Goal: Task Accomplishment & Management: Manage account settings

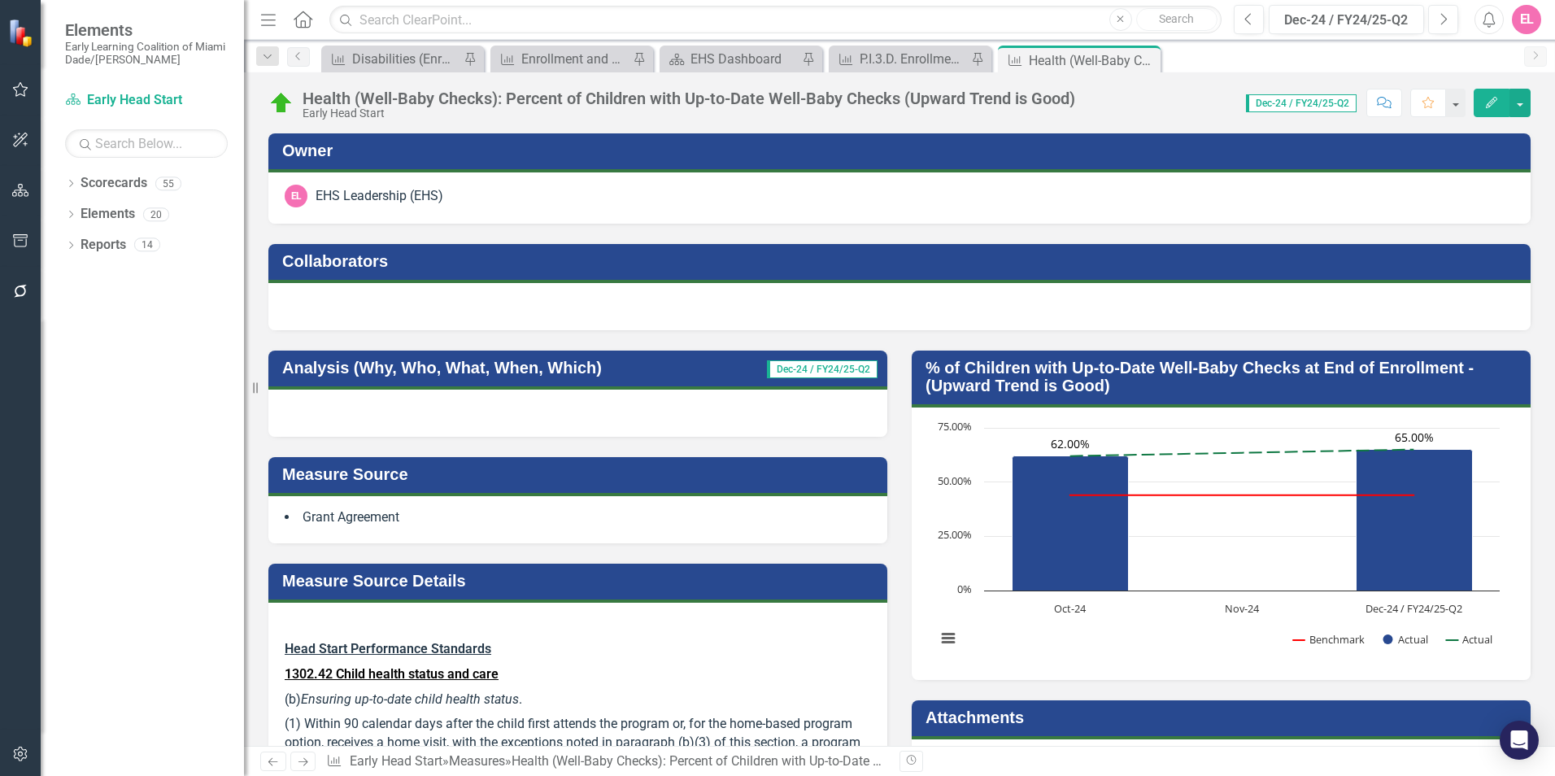
click at [272, 764] on icon "Previous" at bounding box center [273, 762] width 14 height 11
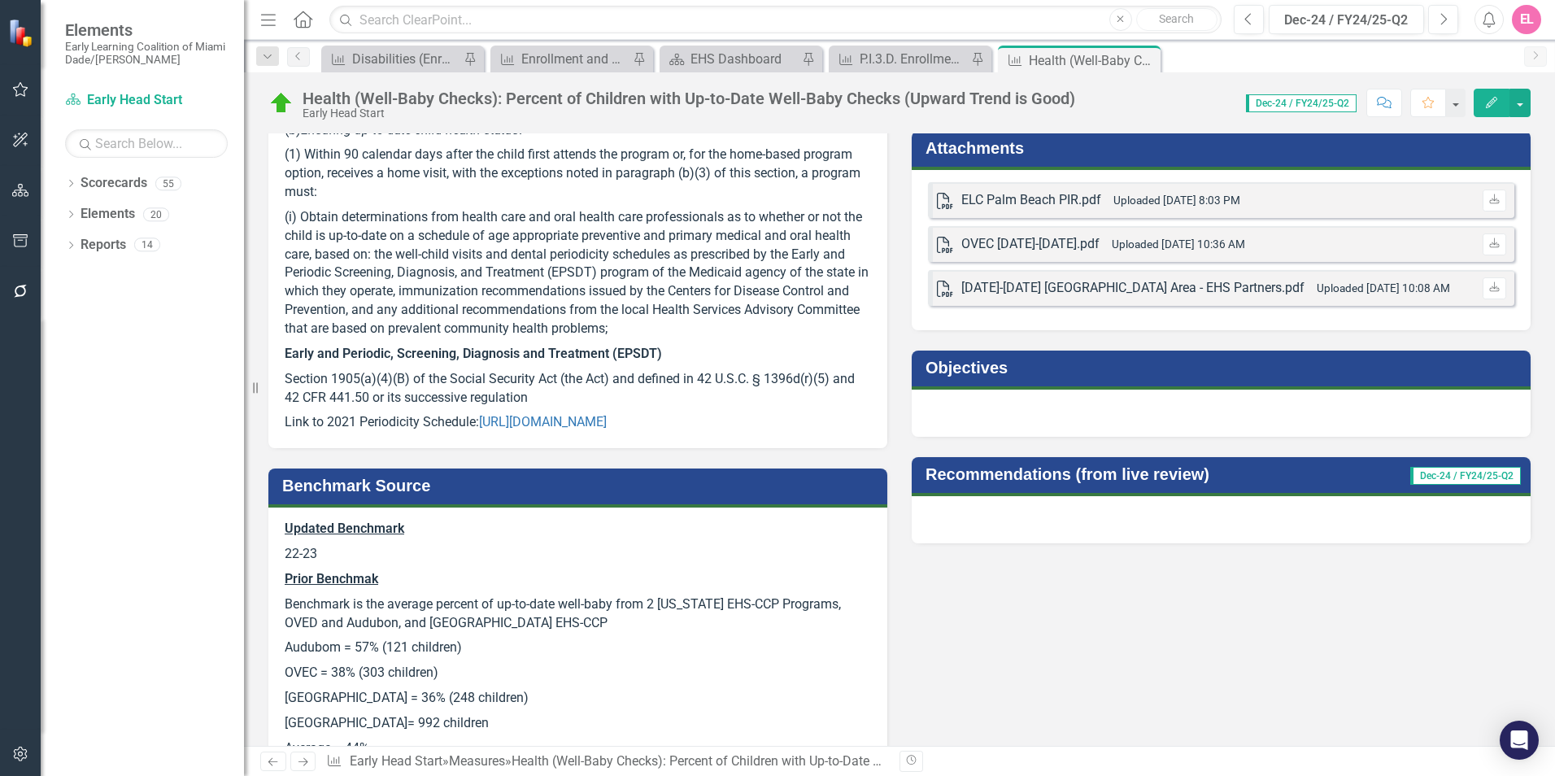
click at [272, 764] on icon "Previous" at bounding box center [273, 762] width 14 height 11
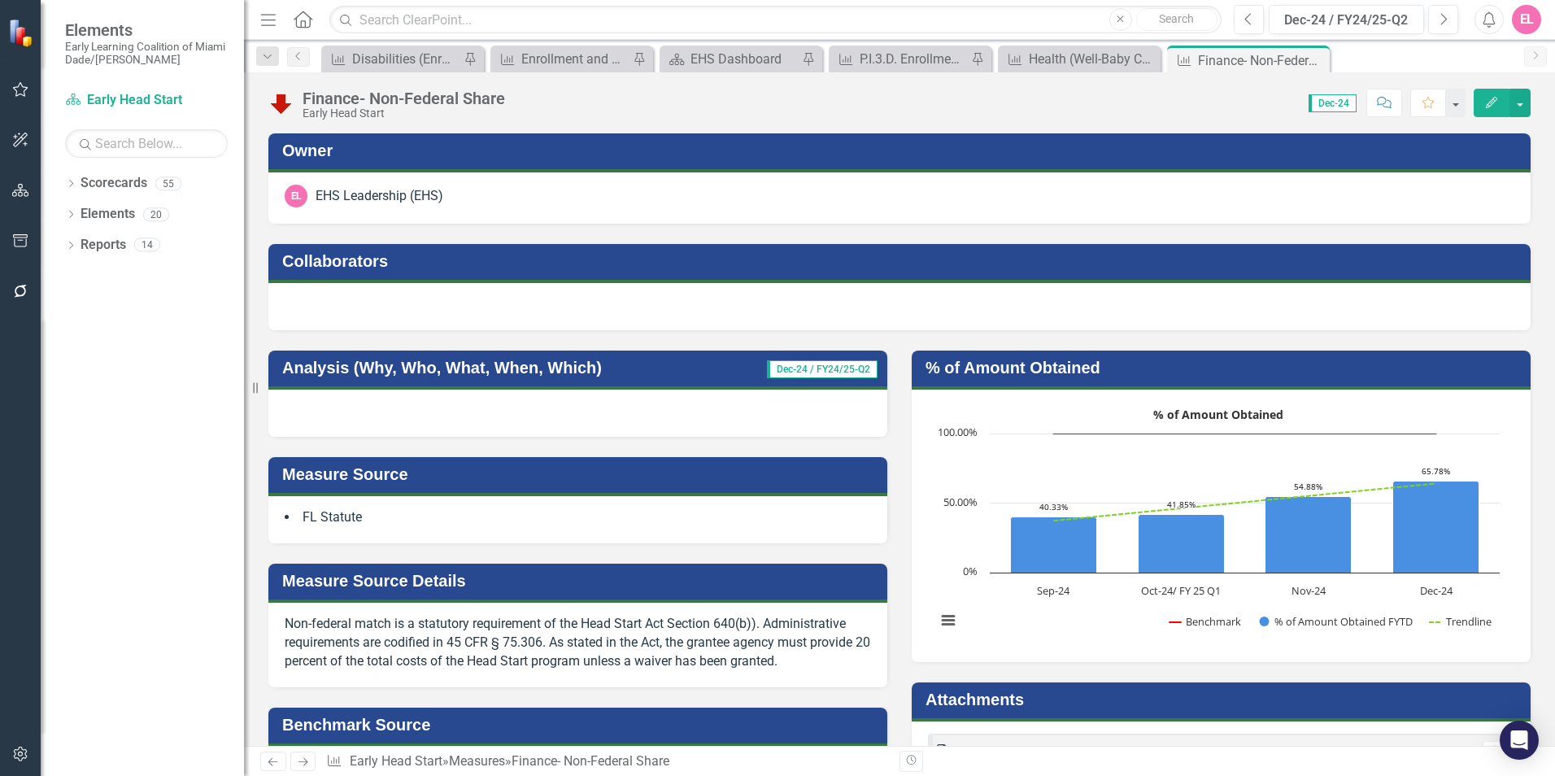
click at [270, 762] on icon at bounding box center [273, 762] width 10 height 8
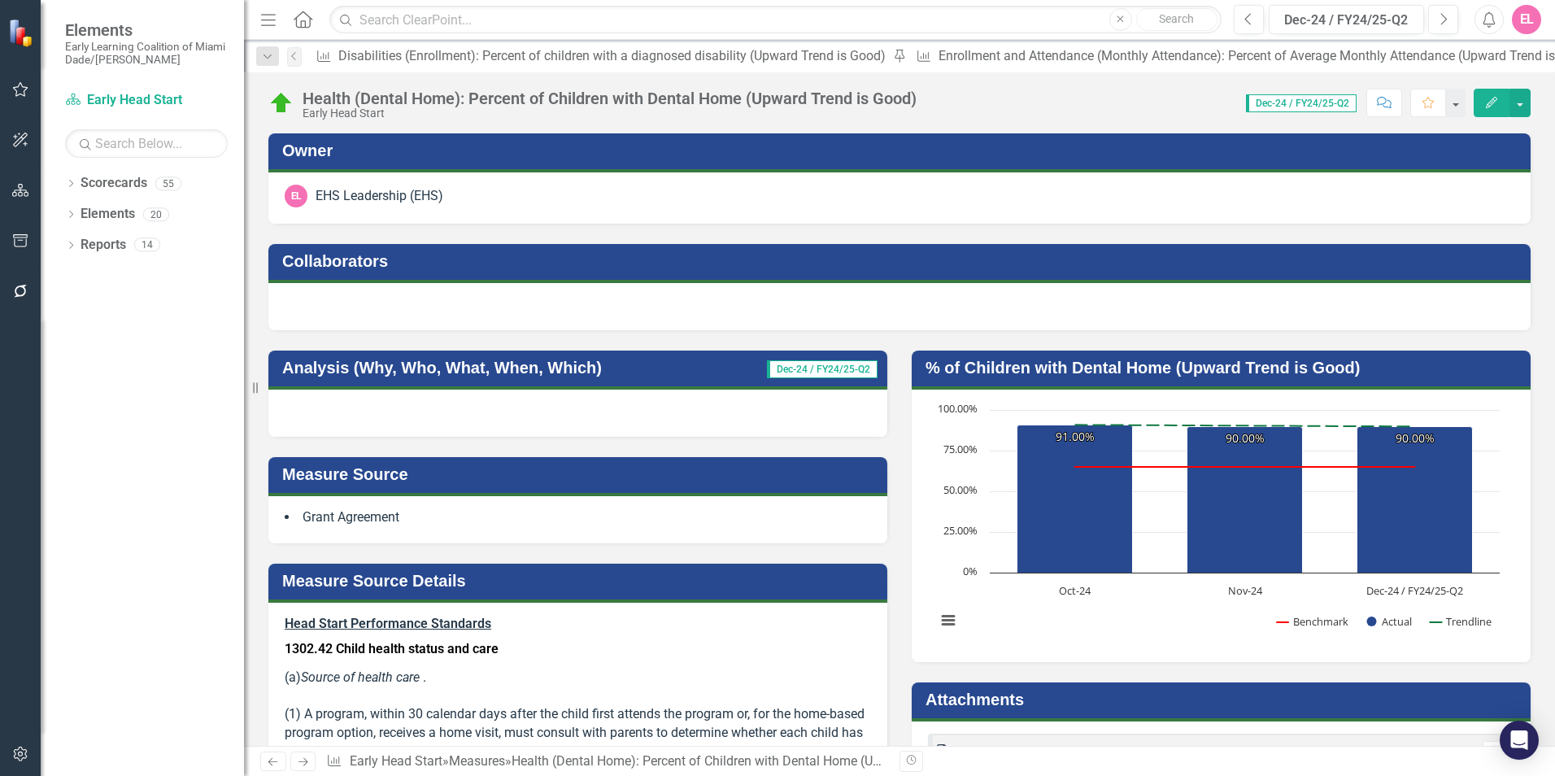
click at [271, 760] on icon at bounding box center [273, 762] width 10 height 8
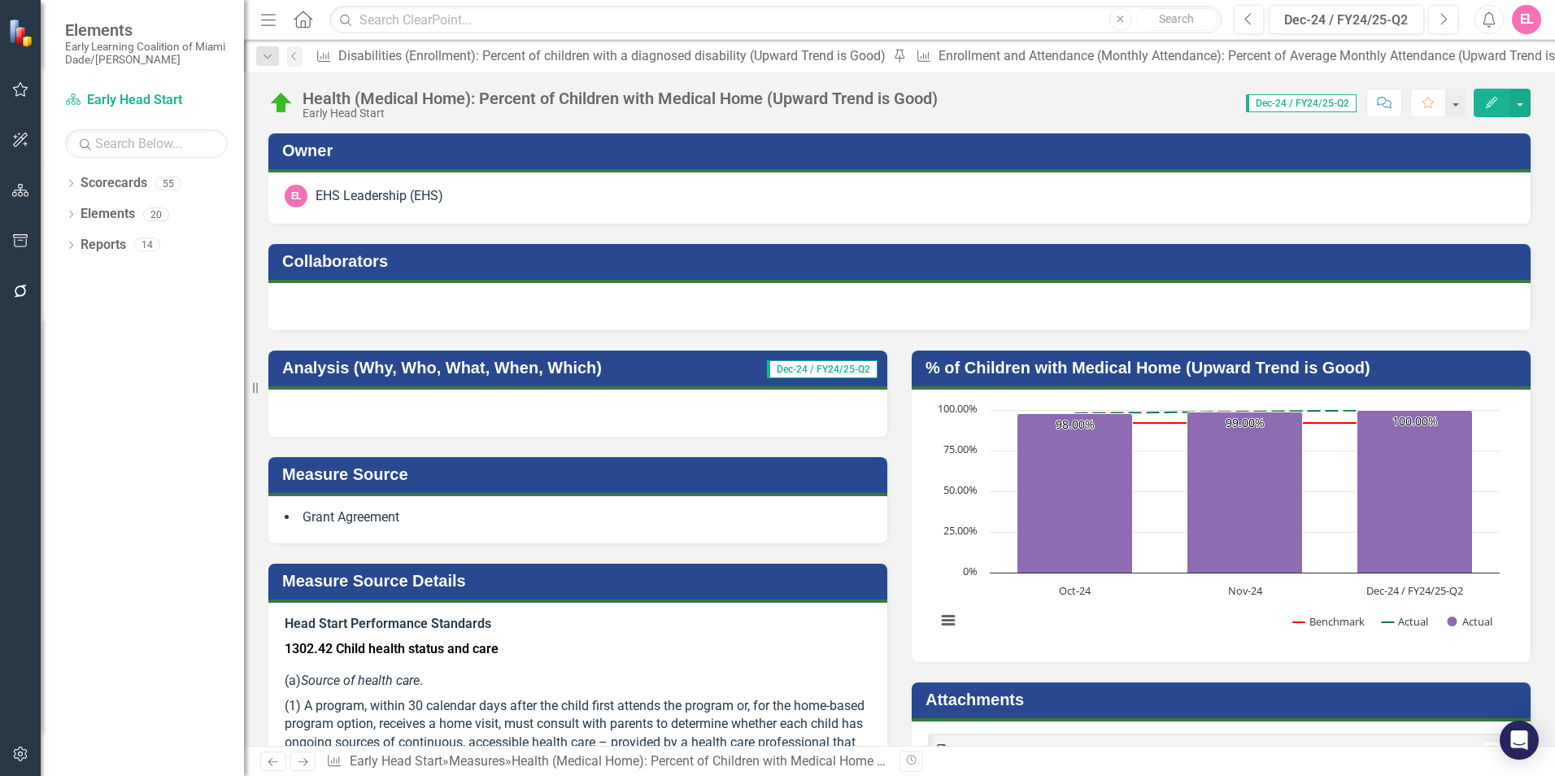
click at [273, 761] on icon "Previous" at bounding box center [273, 762] width 14 height 11
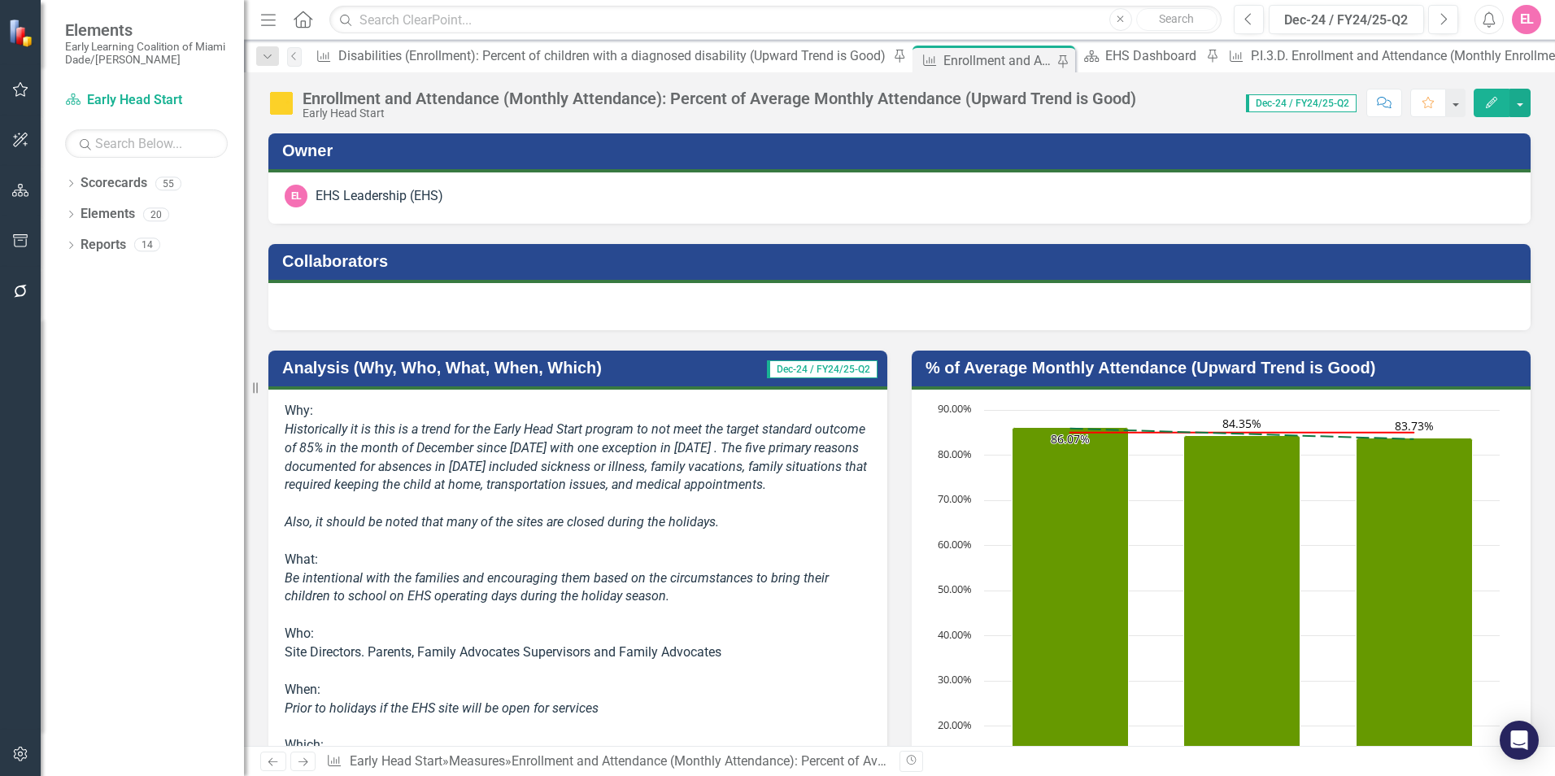
click at [300, 766] on icon "Next" at bounding box center [303, 762] width 14 height 11
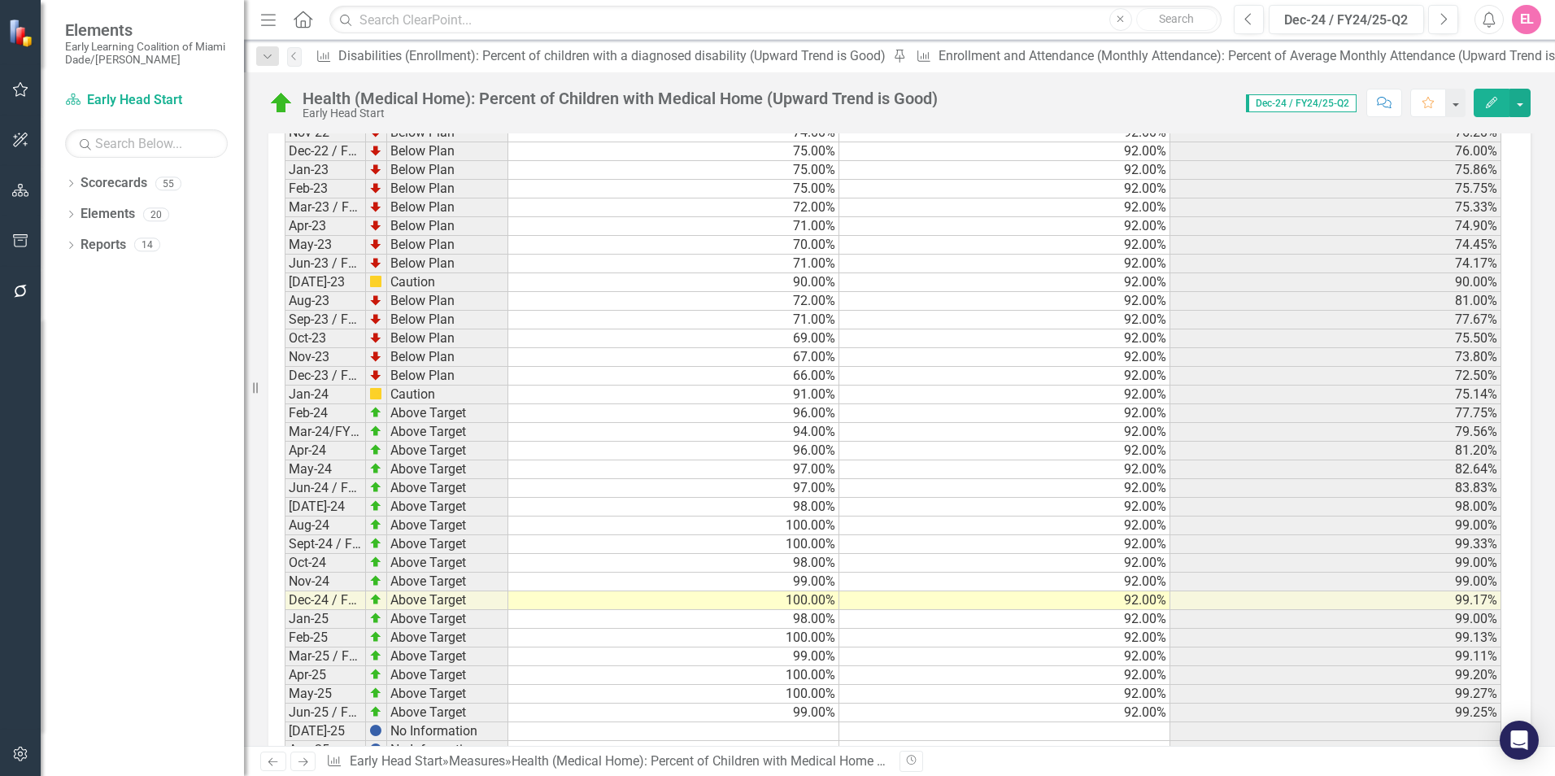
scroll to position [2345, 0]
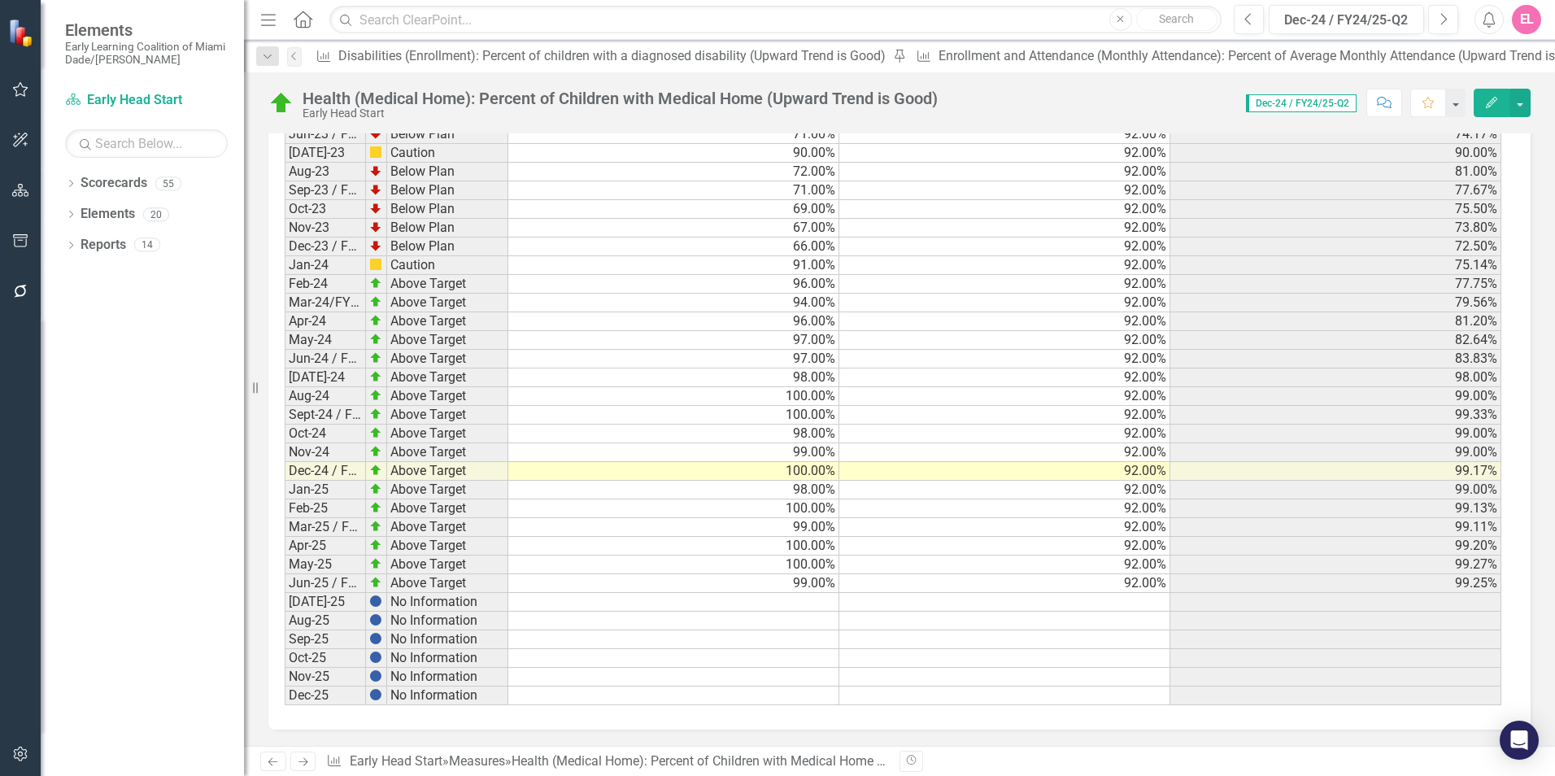
click at [814, 606] on td at bounding box center [673, 602] width 331 height 19
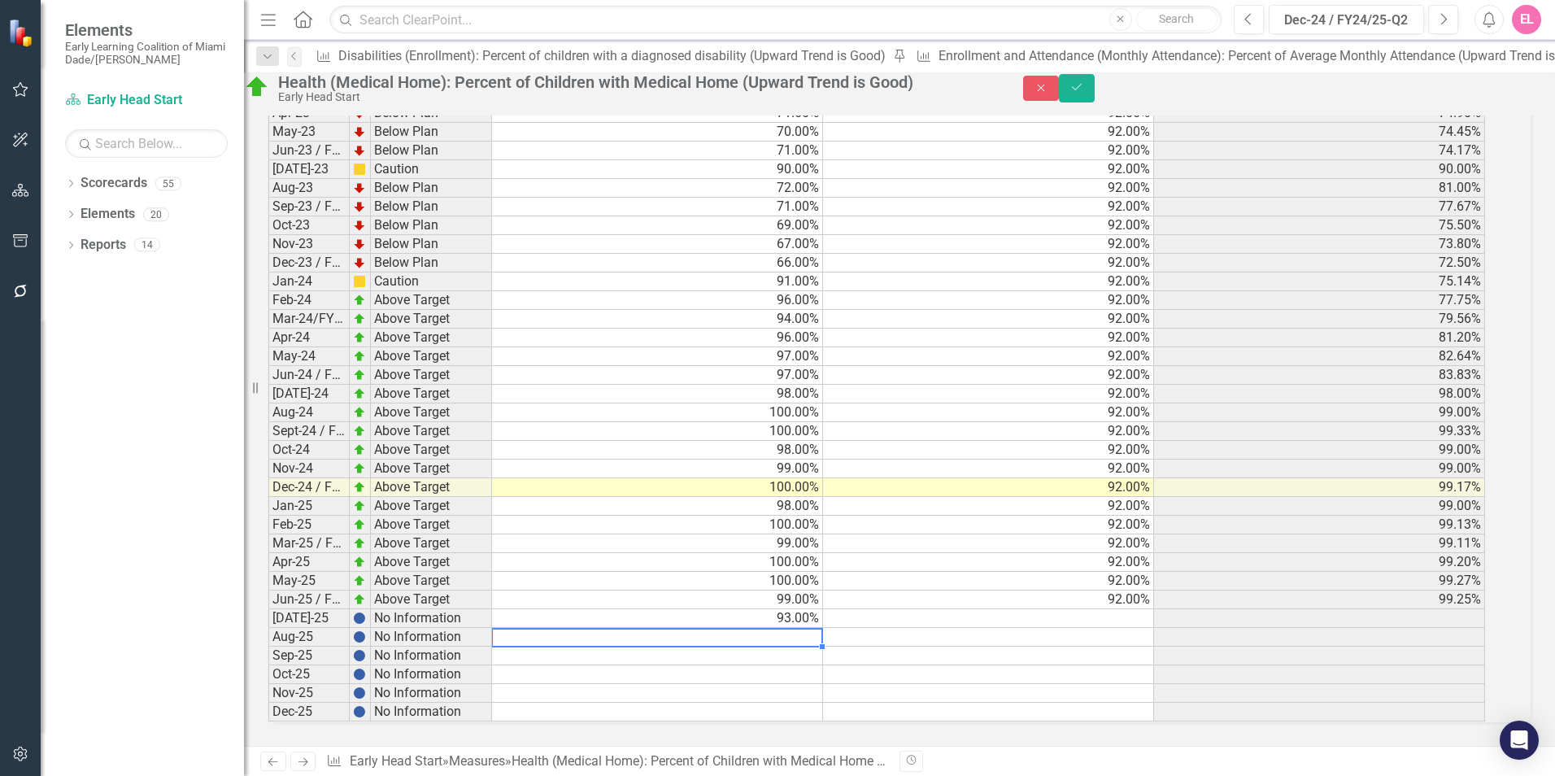
click at [1140, 609] on td at bounding box center [988, 618] width 331 height 19
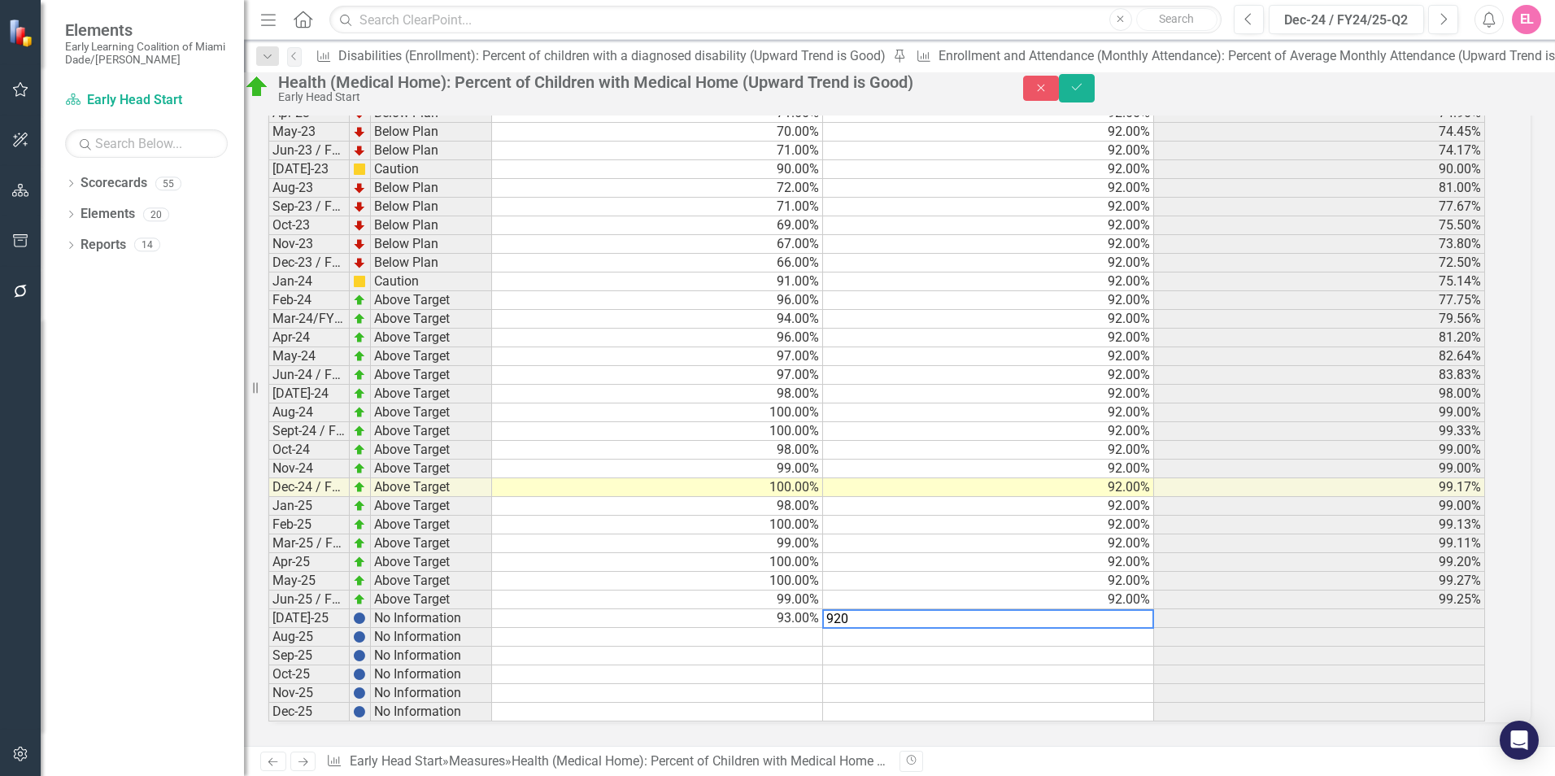
type textarea "92"
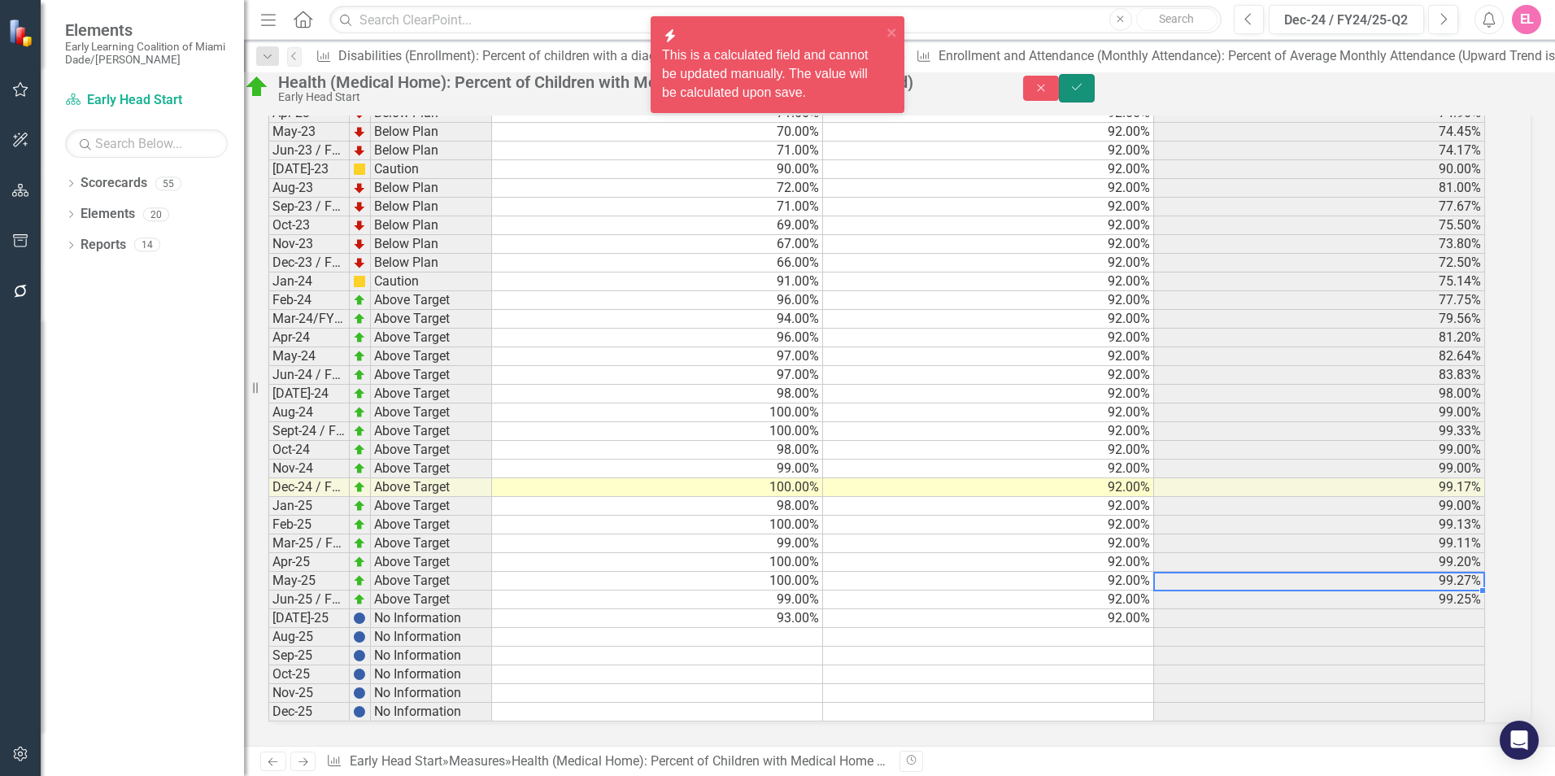
drag, startPoint x: 1516, startPoint y: 98, endPoint x: 1236, endPoint y: 656, distance: 624.3
click at [1084, 93] on icon "Save" at bounding box center [1077, 86] width 15 height 11
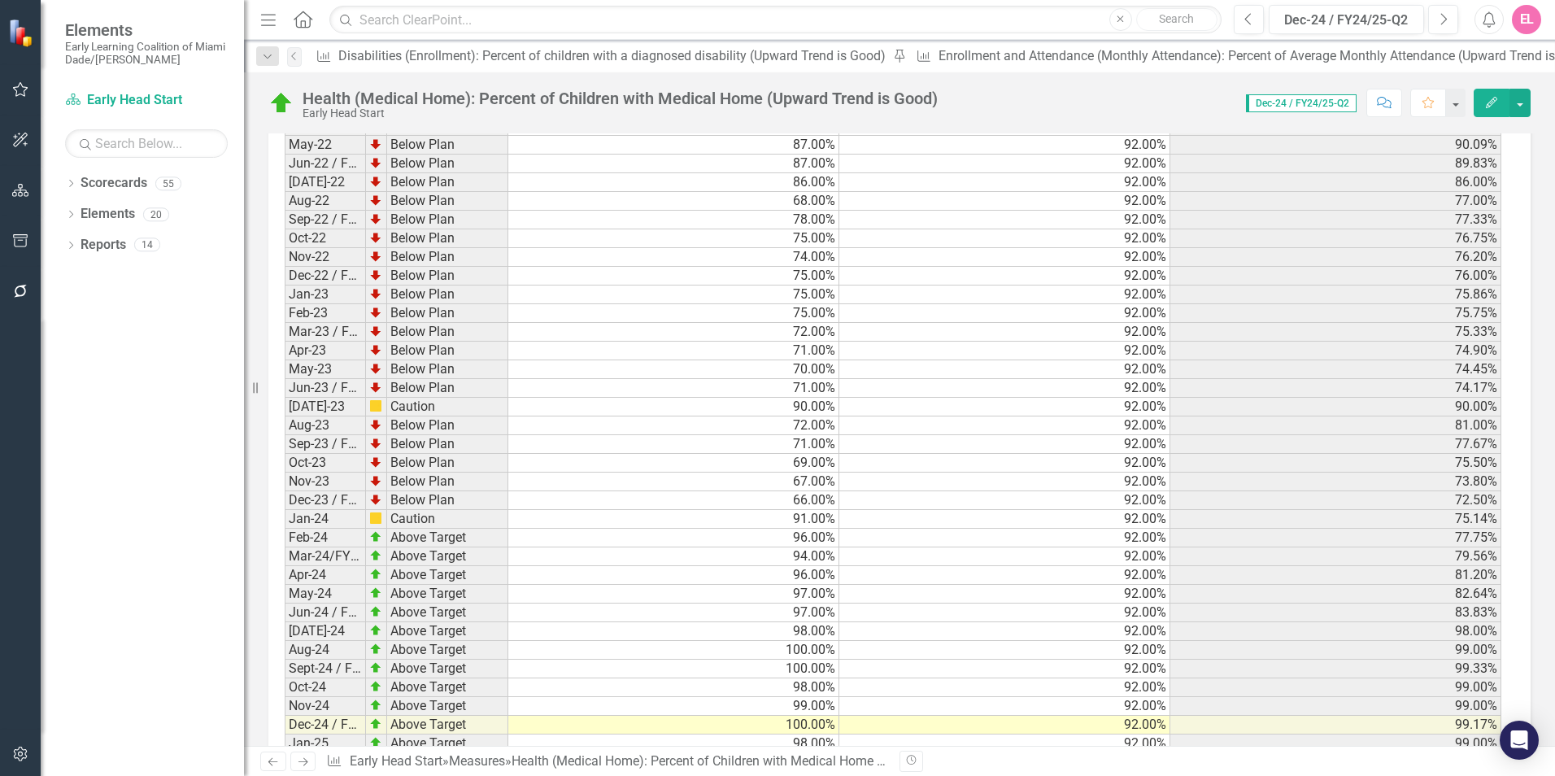
scroll to position [2319, 0]
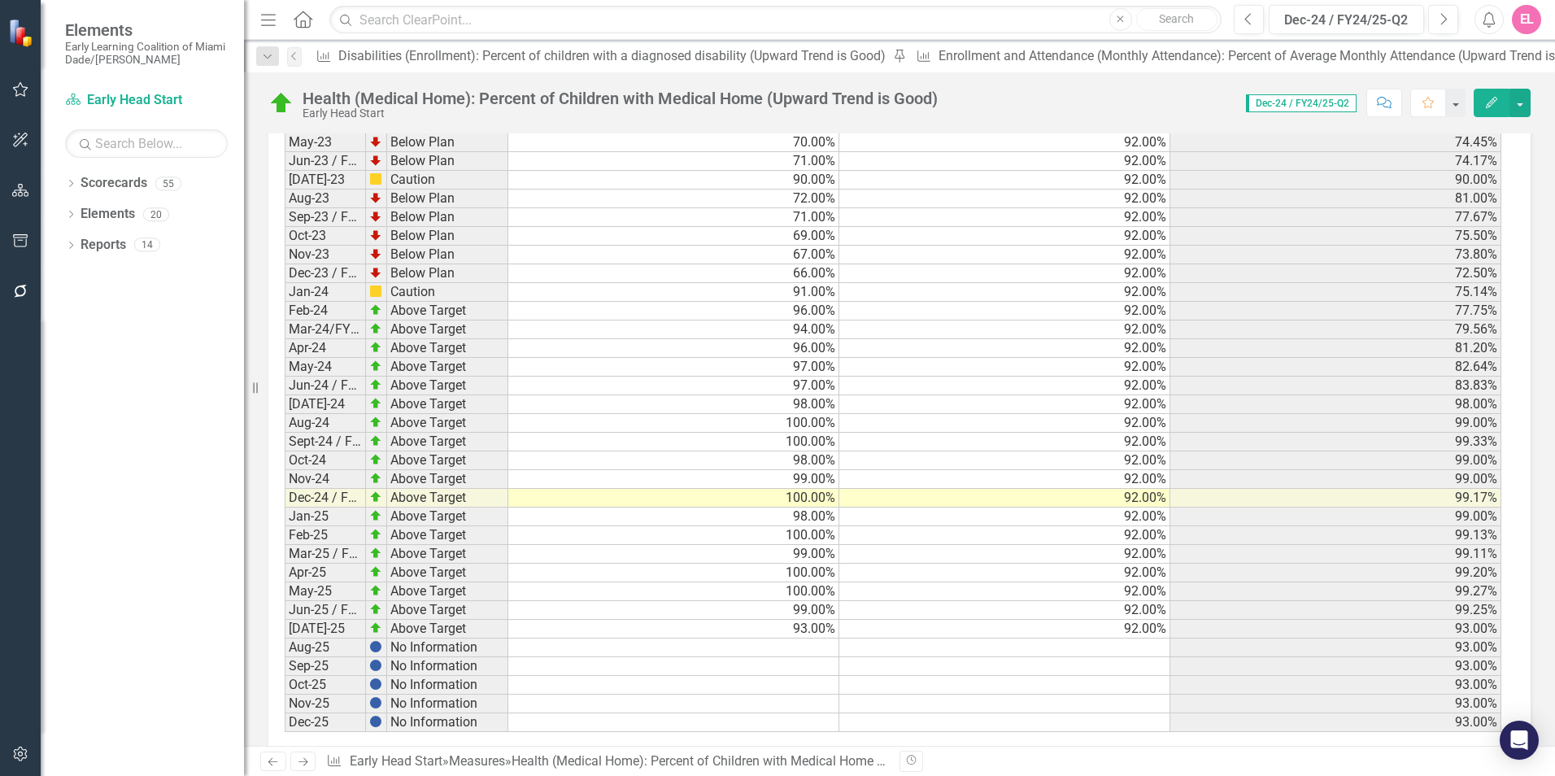
click at [791, 630] on td "93.00%" at bounding box center [673, 629] width 331 height 19
type textarea "93"
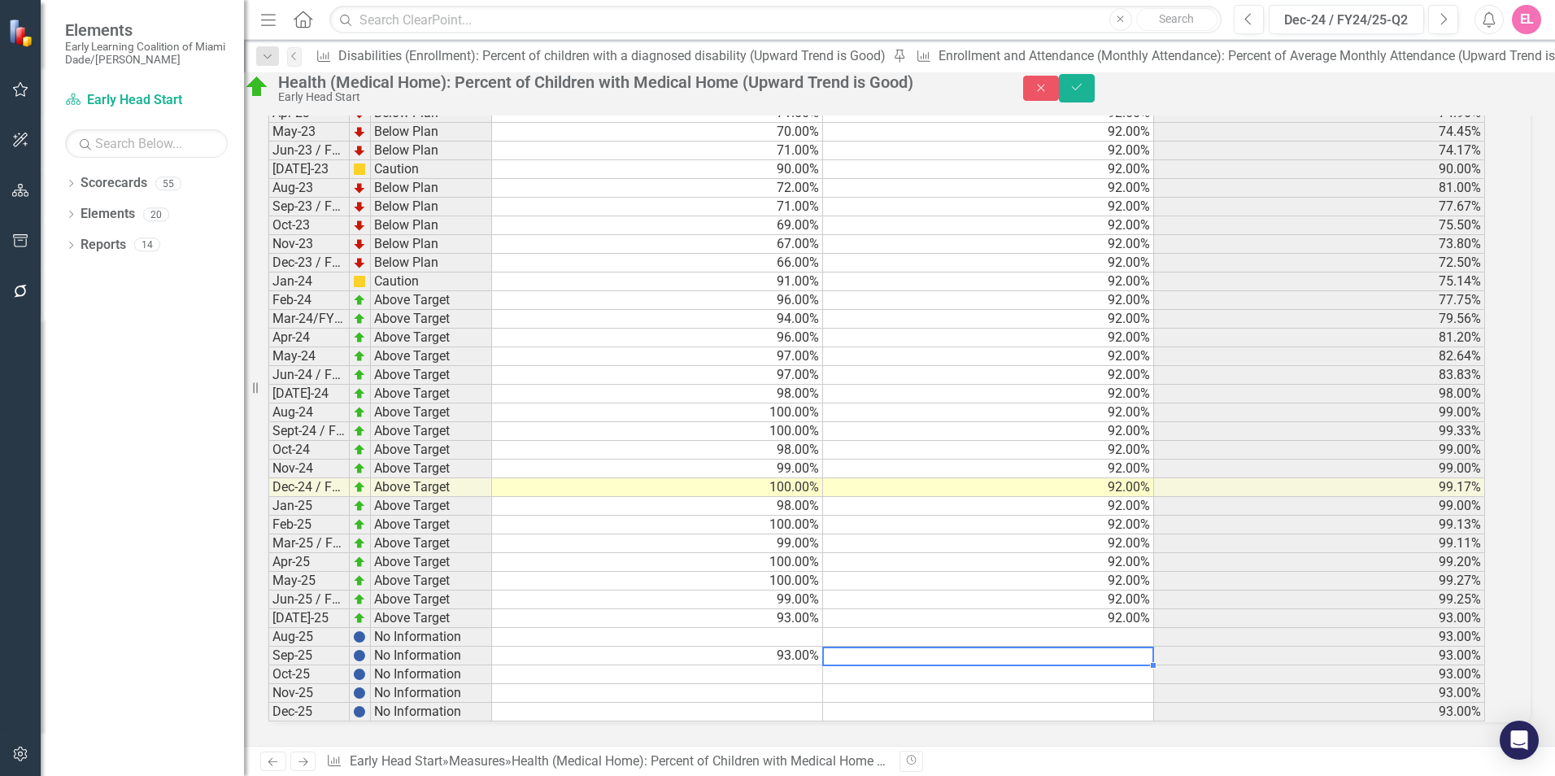
click at [1049, 665] on td at bounding box center [988, 656] width 331 height 19
type textarea "92"
click at [784, 628] on td "93.00%" at bounding box center [657, 618] width 331 height 19
click at [809, 628] on td at bounding box center [657, 618] width 331 height 19
type textarea "92"
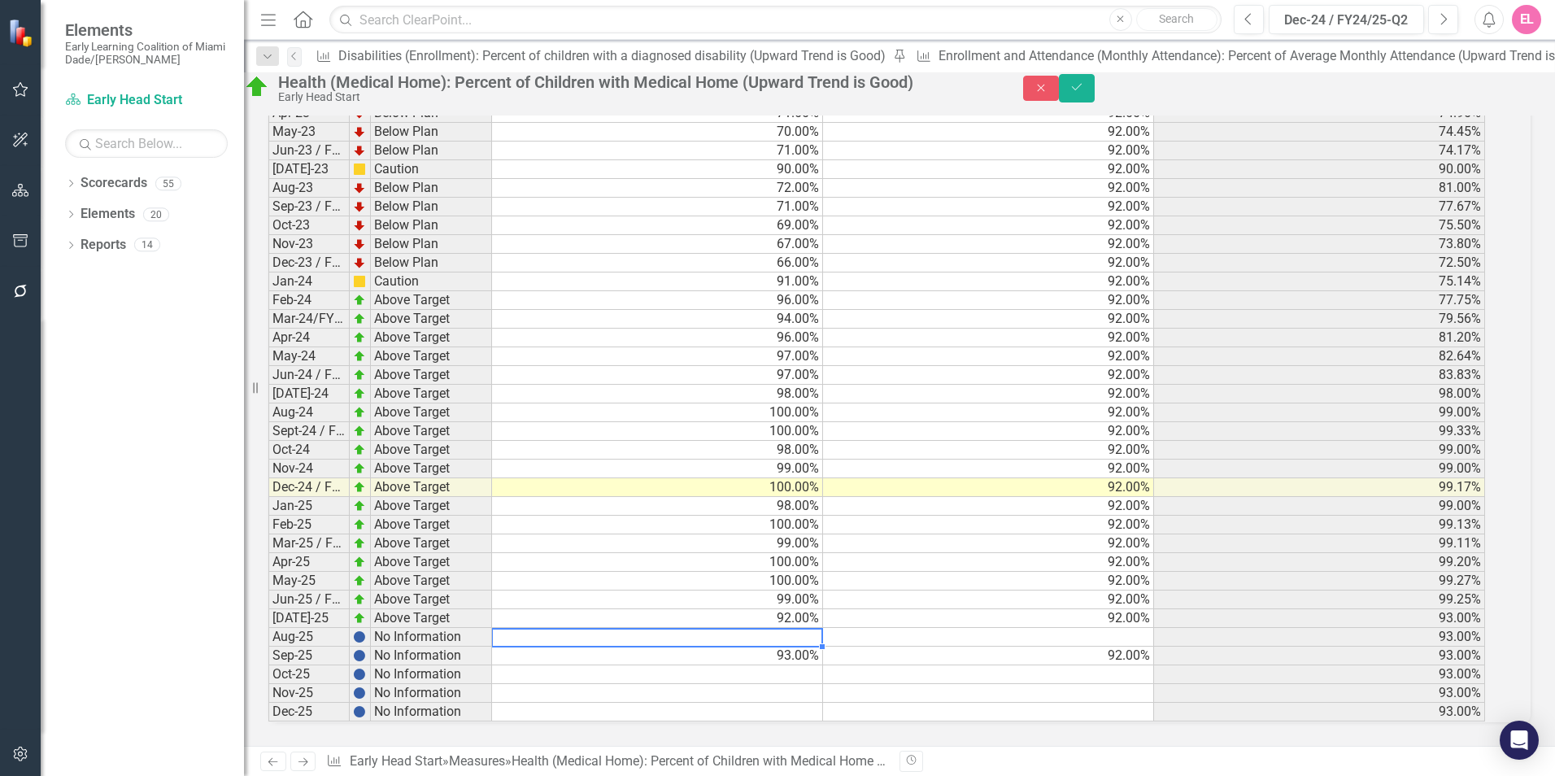
click at [710, 628] on td "92.00%" at bounding box center [657, 618] width 331 height 19
click at [610, 628] on td at bounding box center [657, 618] width 331 height 19
click at [879, 628] on td "92.00%" at bounding box center [988, 618] width 331 height 19
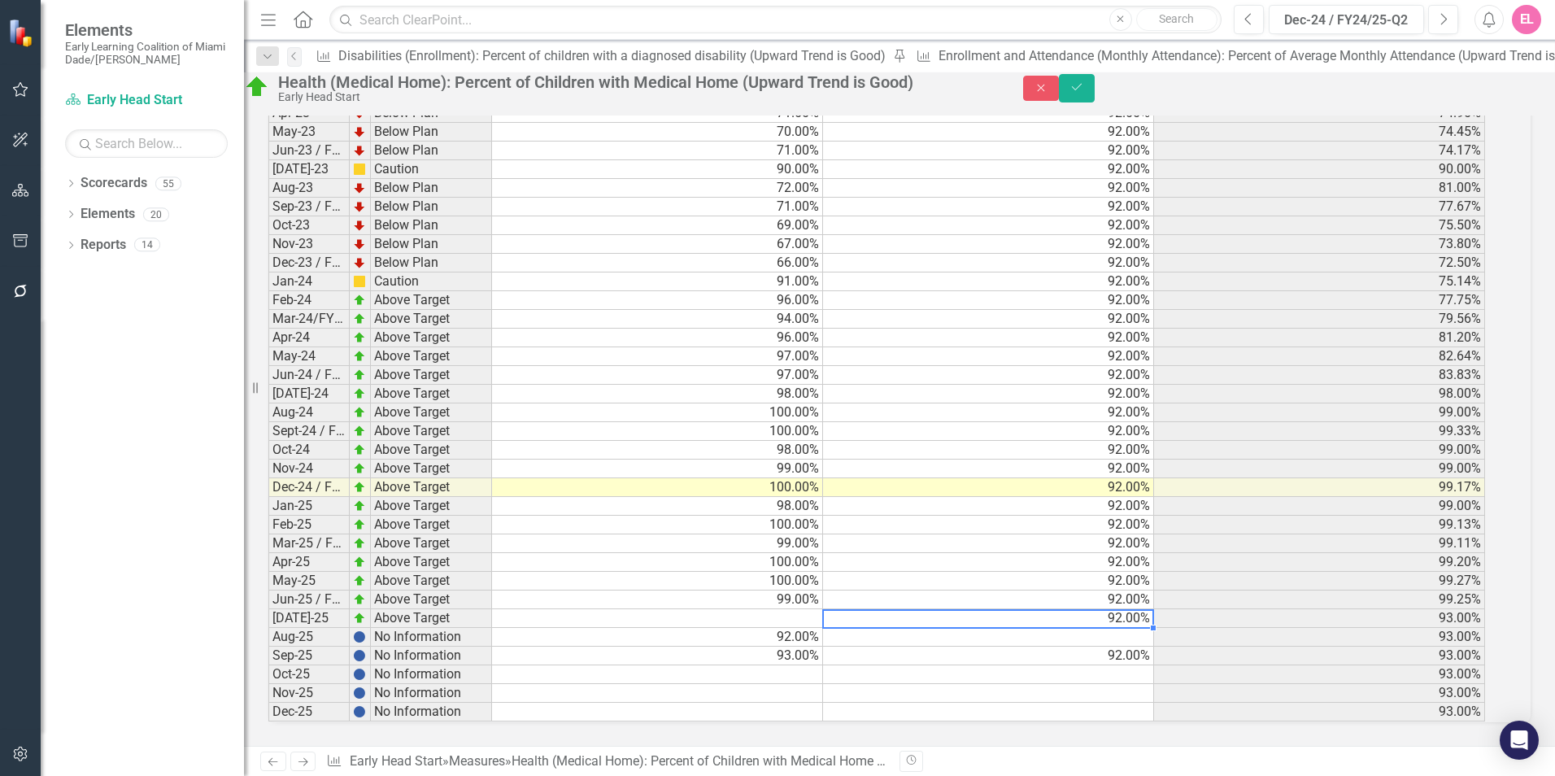
click at [782, 628] on td at bounding box center [657, 618] width 331 height 19
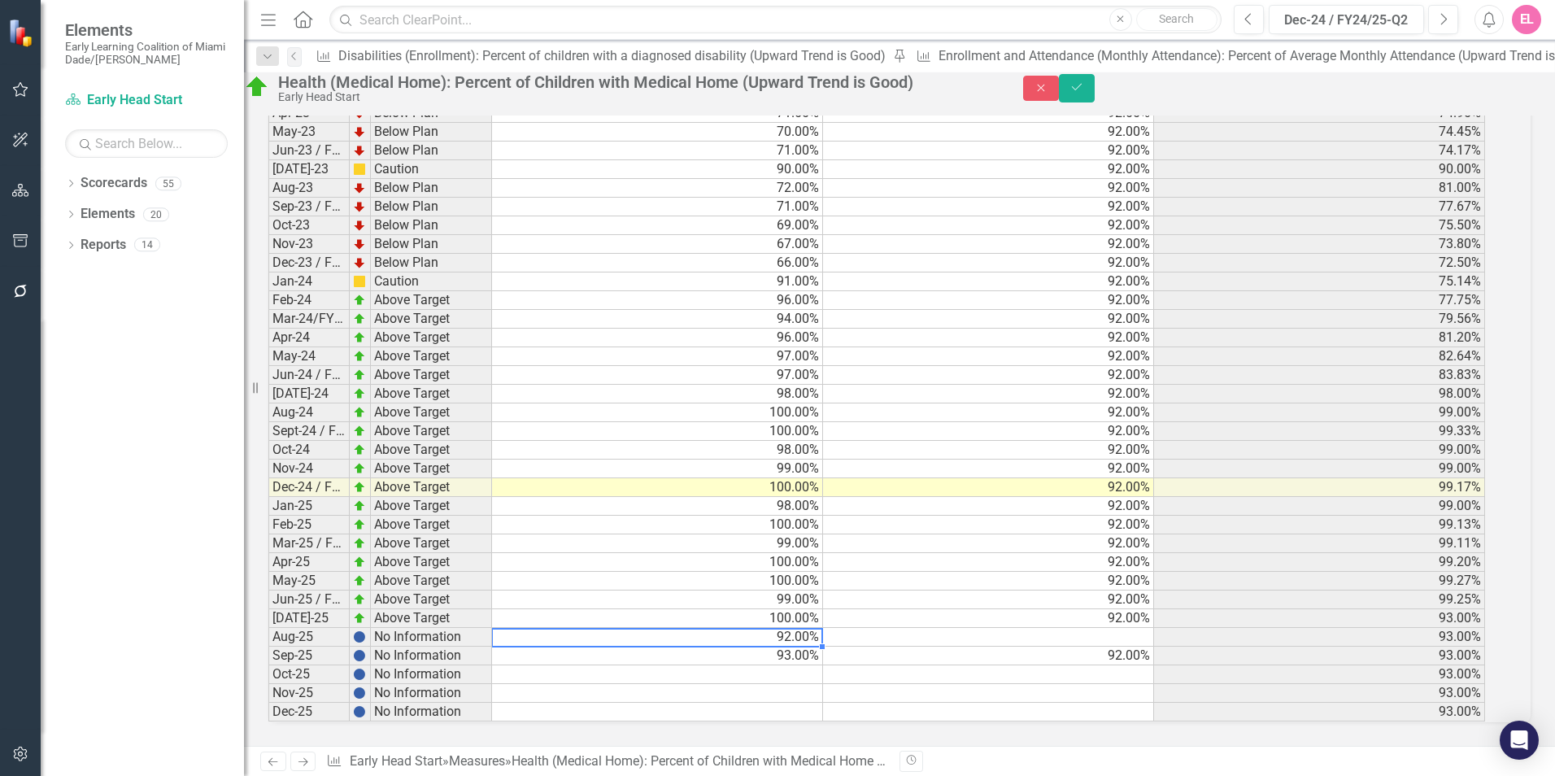
click at [1014, 609] on td "92.00%" at bounding box center [988, 600] width 331 height 19
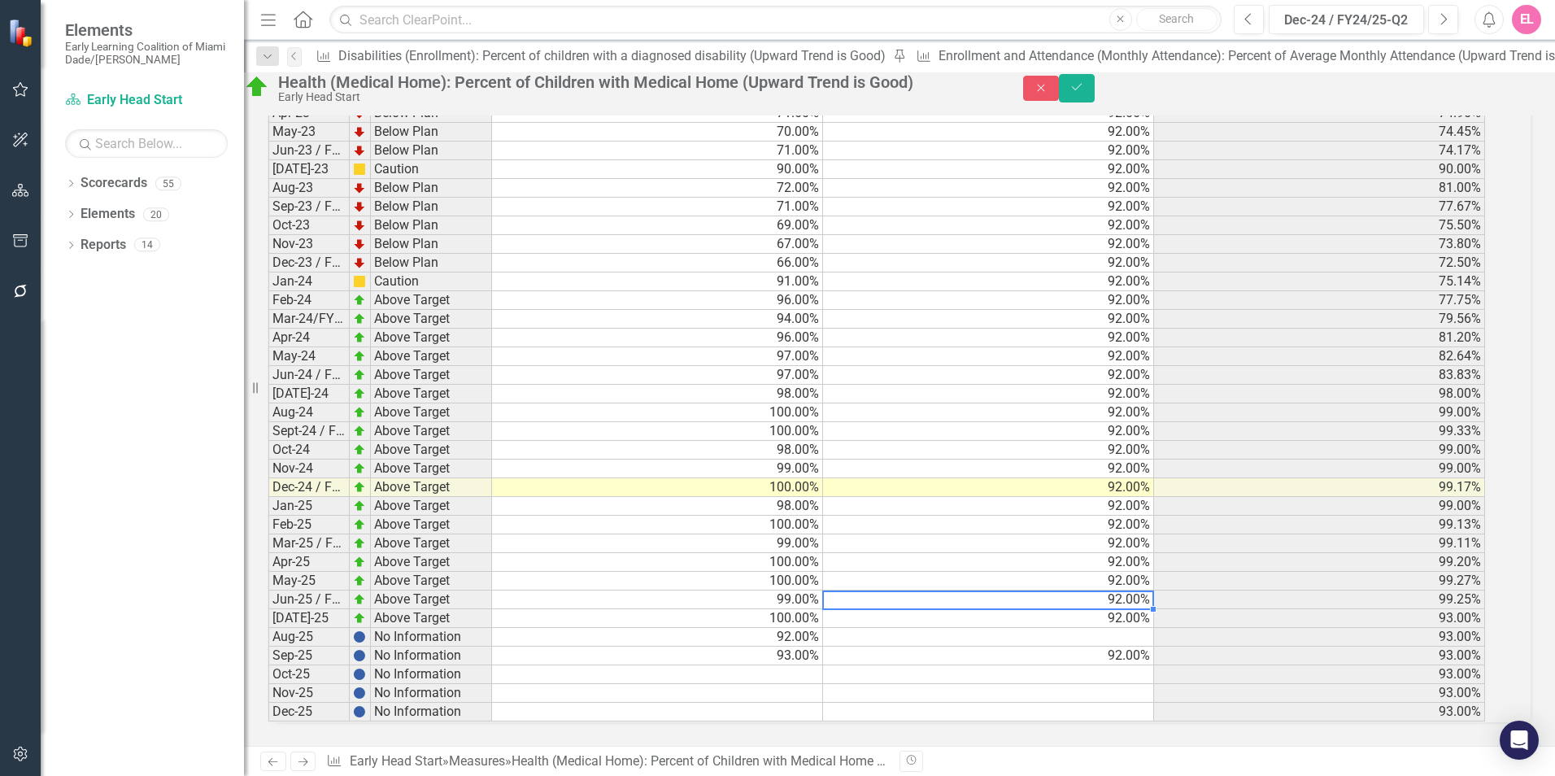
click at [1020, 647] on td at bounding box center [988, 637] width 331 height 19
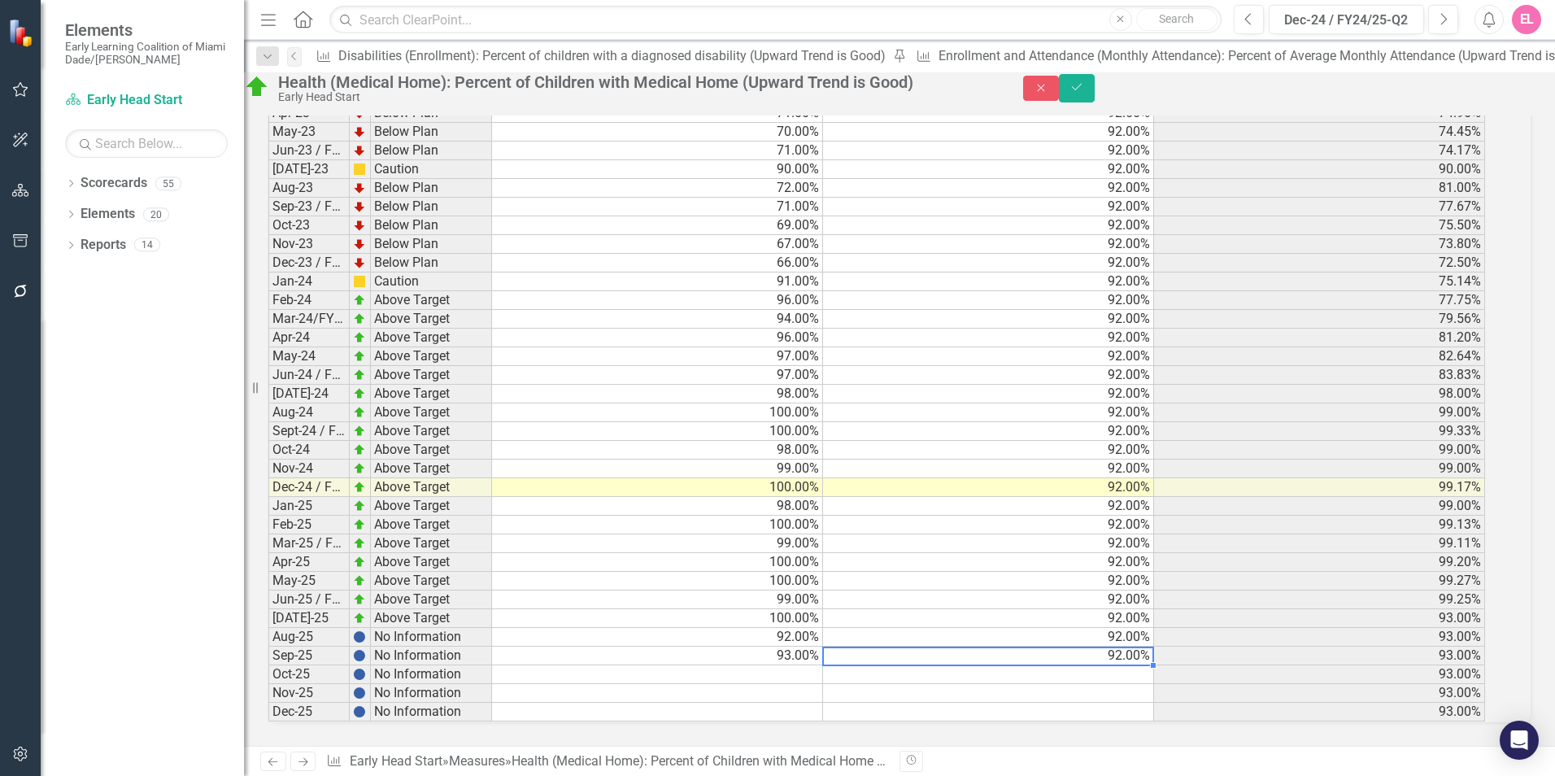
type textarea "92"
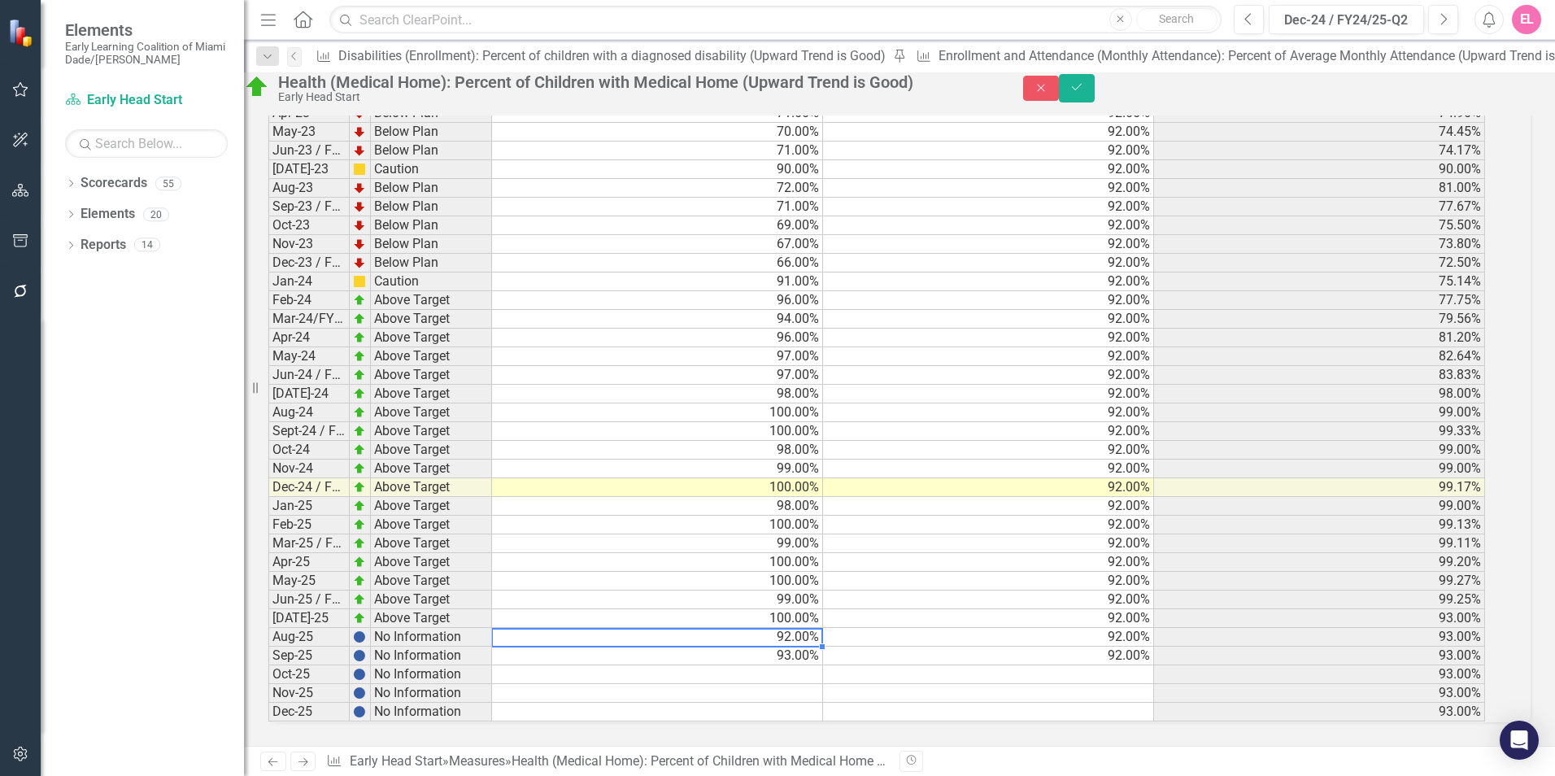
click at [513, 647] on td "92.00%" at bounding box center [657, 637] width 331 height 19
click at [543, 665] on td "93.00%" at bounding box center [657, 656] width 331 height 19
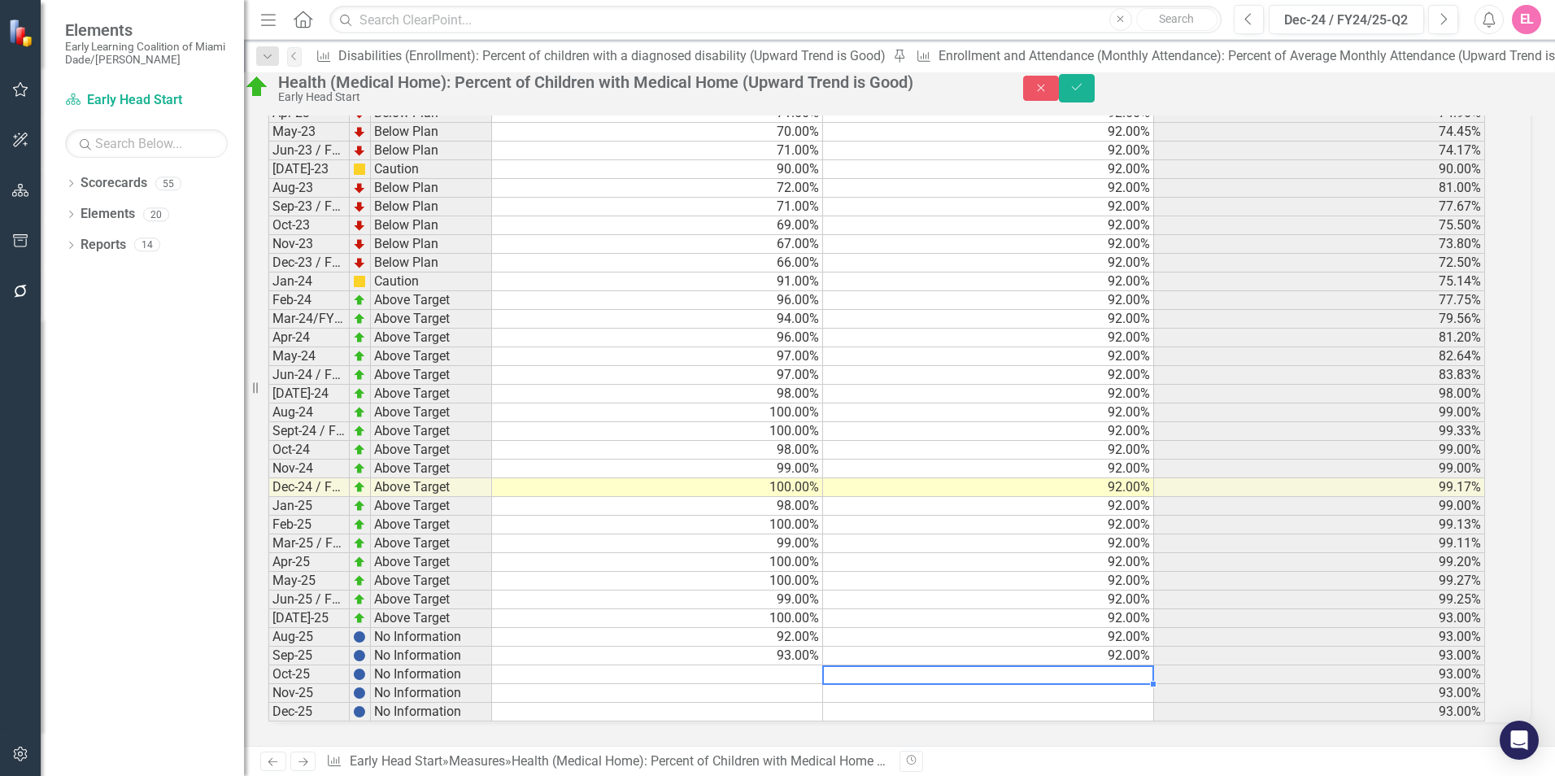
click at [923, 647] on td "92.00%" at bounding box center [988, 637] width 331 height 19
click at [920, 661] on td "92.00%" at bounding box center [988, 656] width 331 height 19
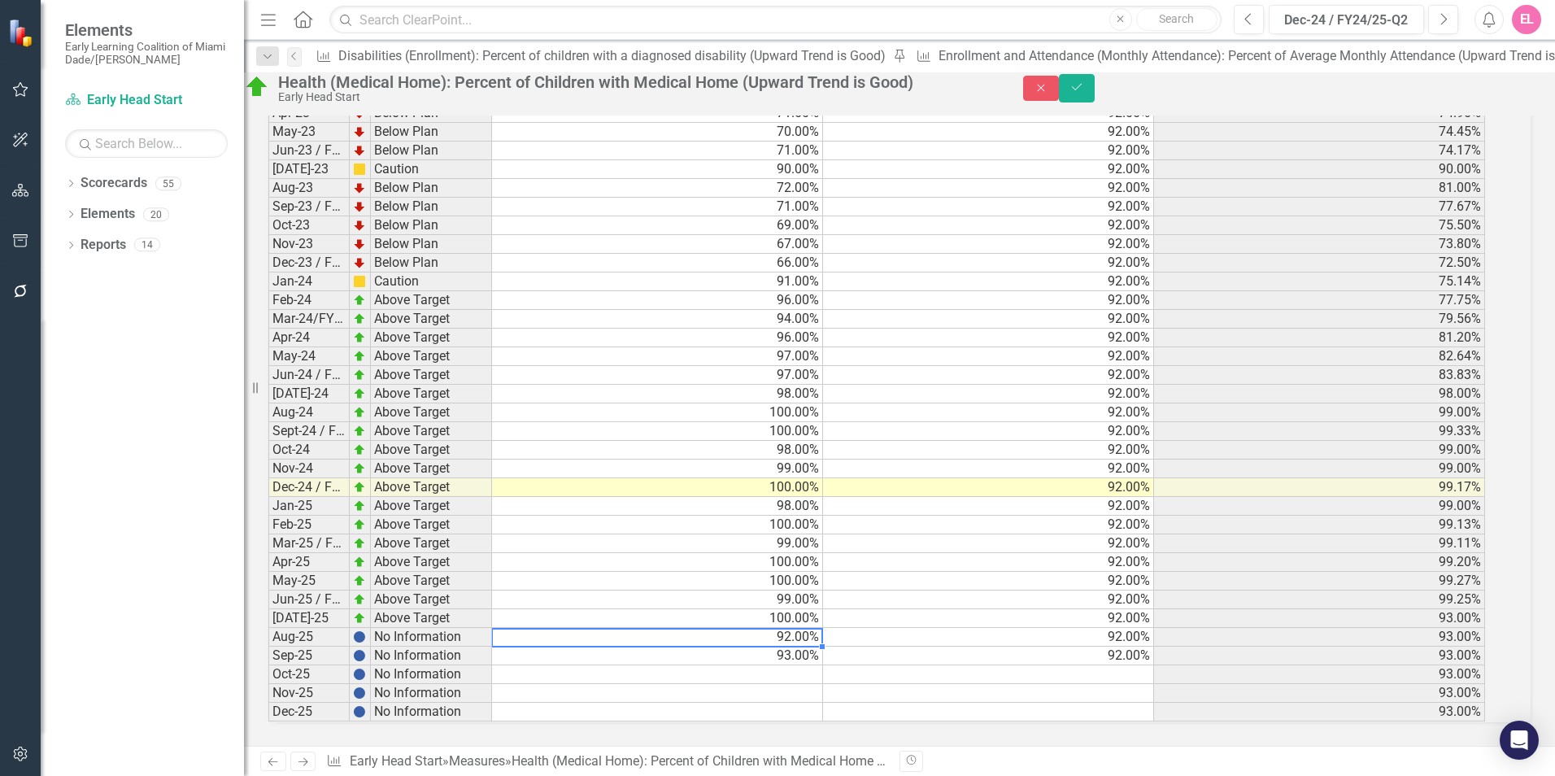
click at [818, 647] on td "92.00%" at bounding box center [657, 637] width 331 height 19
click at [1095, 96] on button "Save" at bounding box center [1077, 88] width 36 height 28
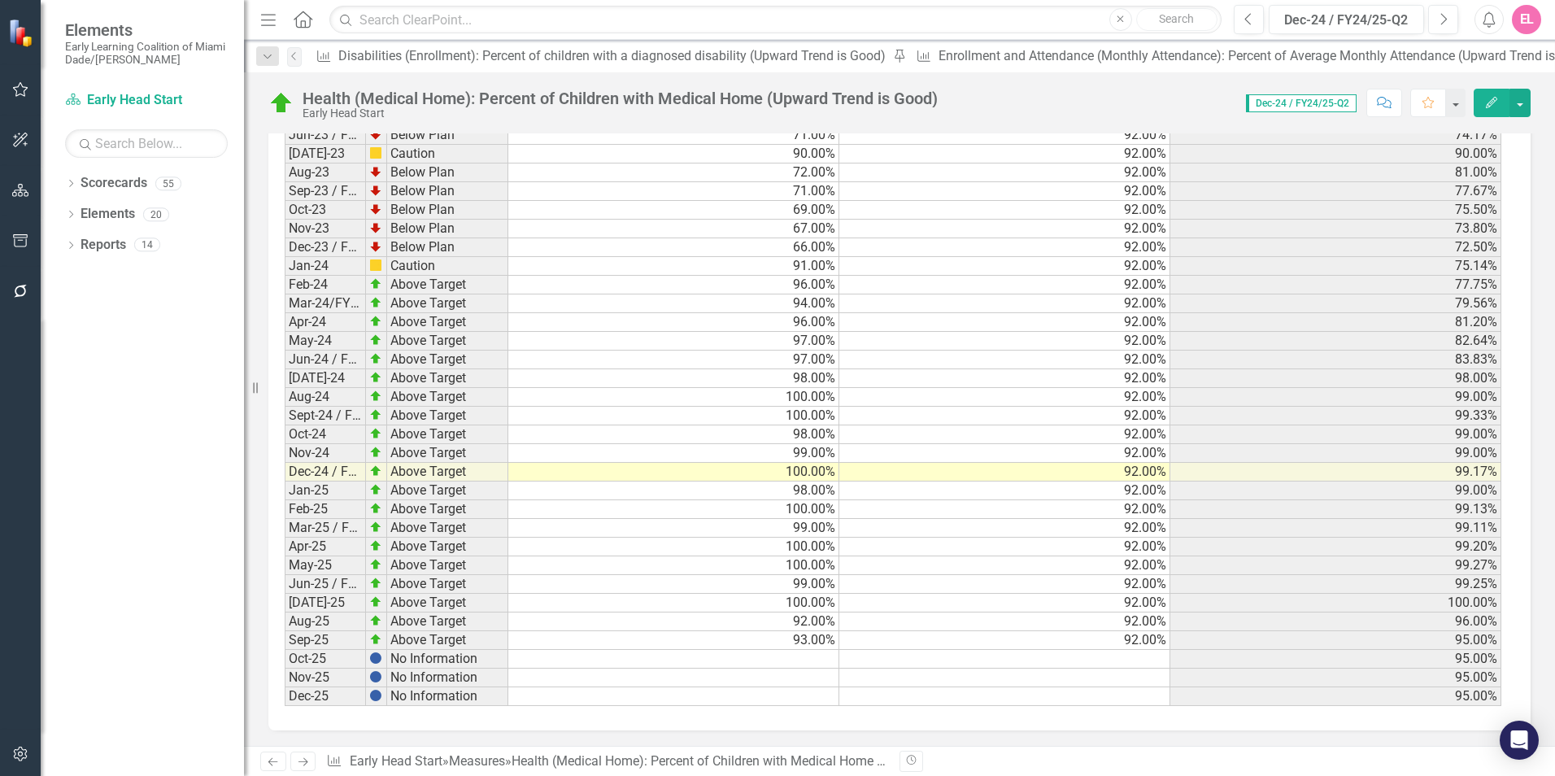
scroll to position [2345, 0]
click at [763, 656] on td at bounding box center [673, 658] width 331 height 19
click at [557, 643] on td "93.00%" at bounding box center [673, 639] width 331 height 19
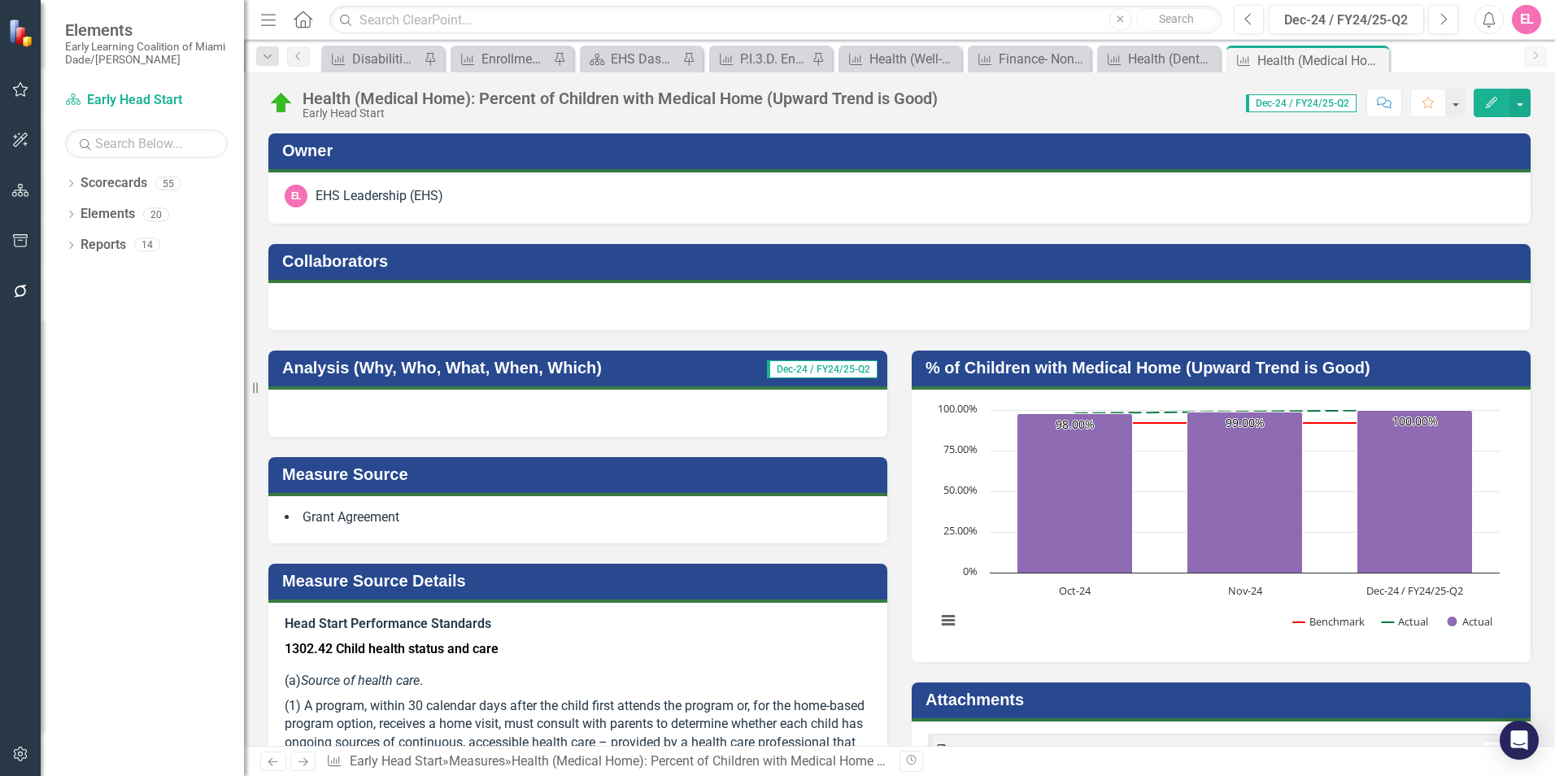
scroll to position [2345, 0]
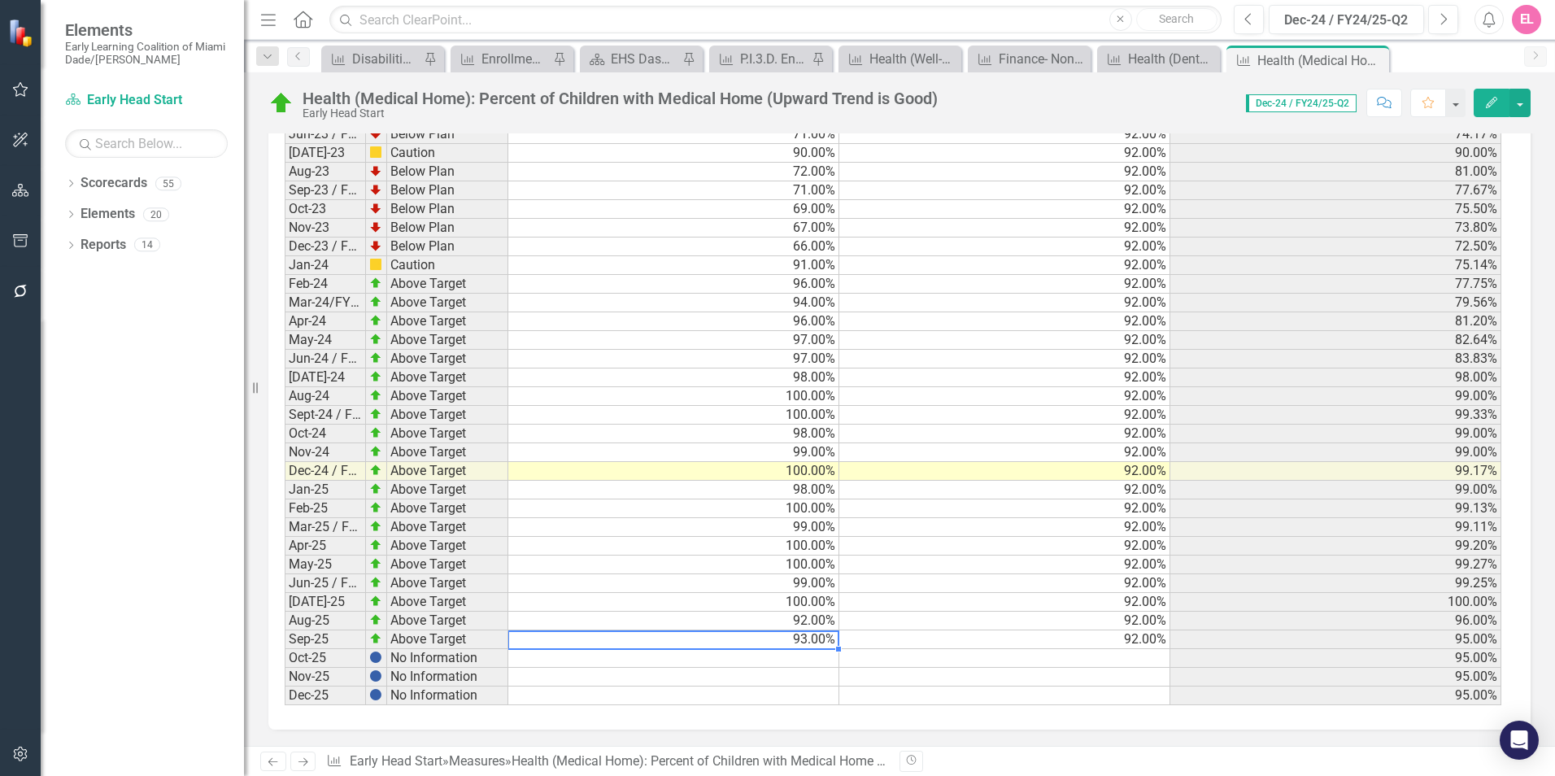
click at [303, 763] on icon "Next" at bounding box center [303, 762] width 14 height 11
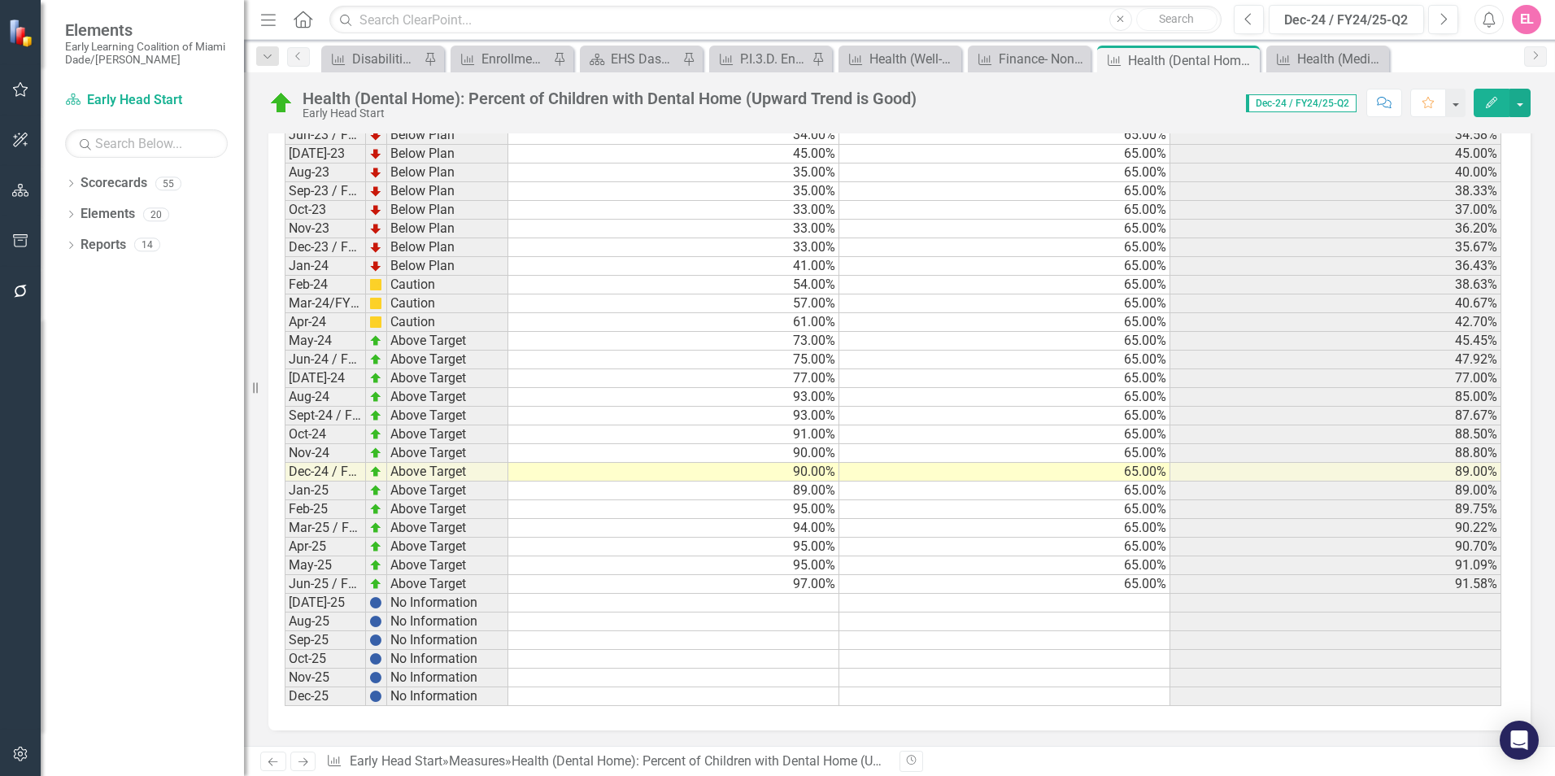
scroll to position [2363, 0]
click at [622, 578] on td "97.00%" at bounding box center [673, 583] width 331 height 19
click at [685, 597] on td at bounding box center [673, 602] width 331 height 19
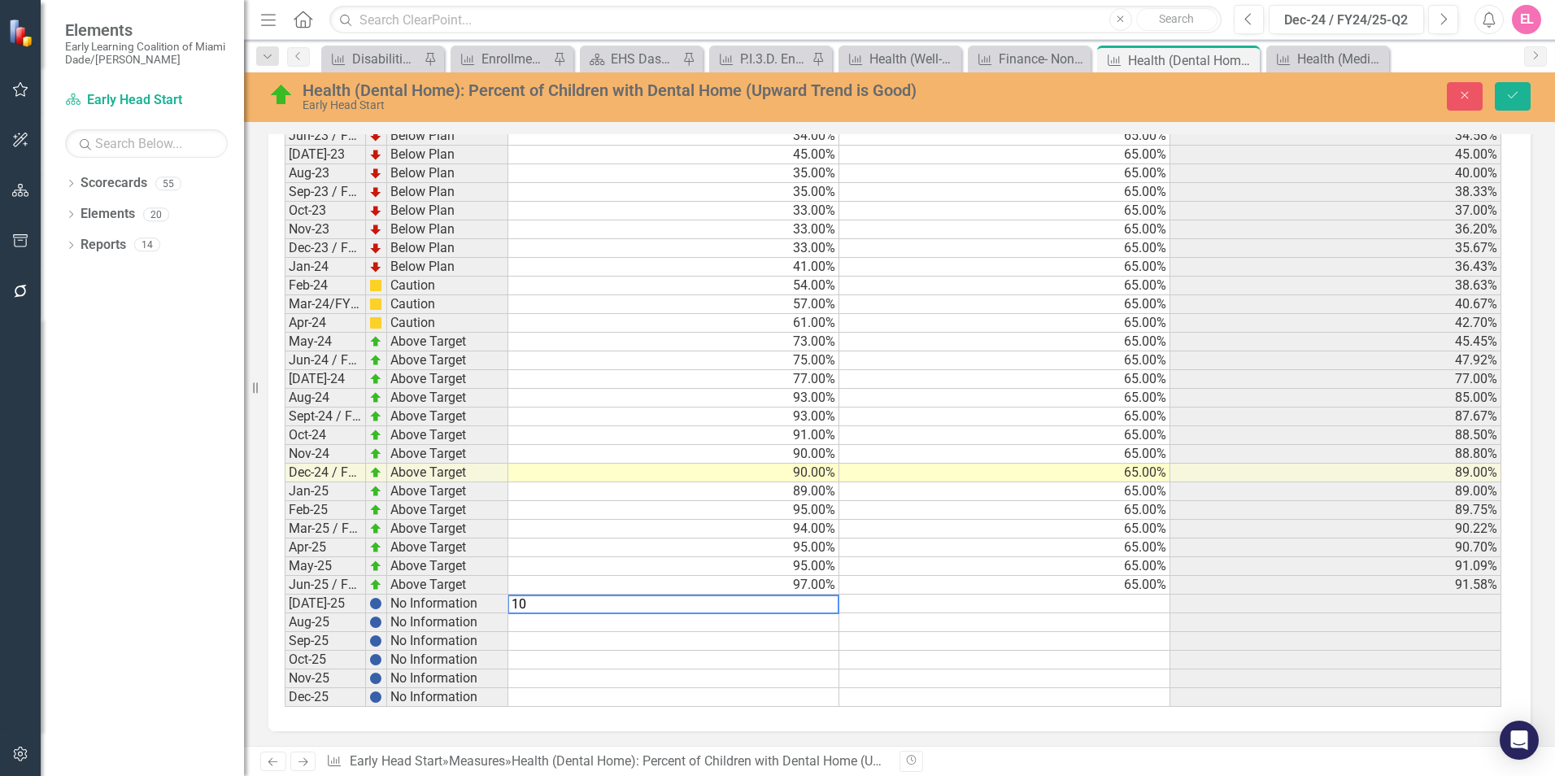
scroll to position [2364, 0]
type textarea "100"
click at [872, 602] on td at bounding box center [1005, 603] width 331 height 19
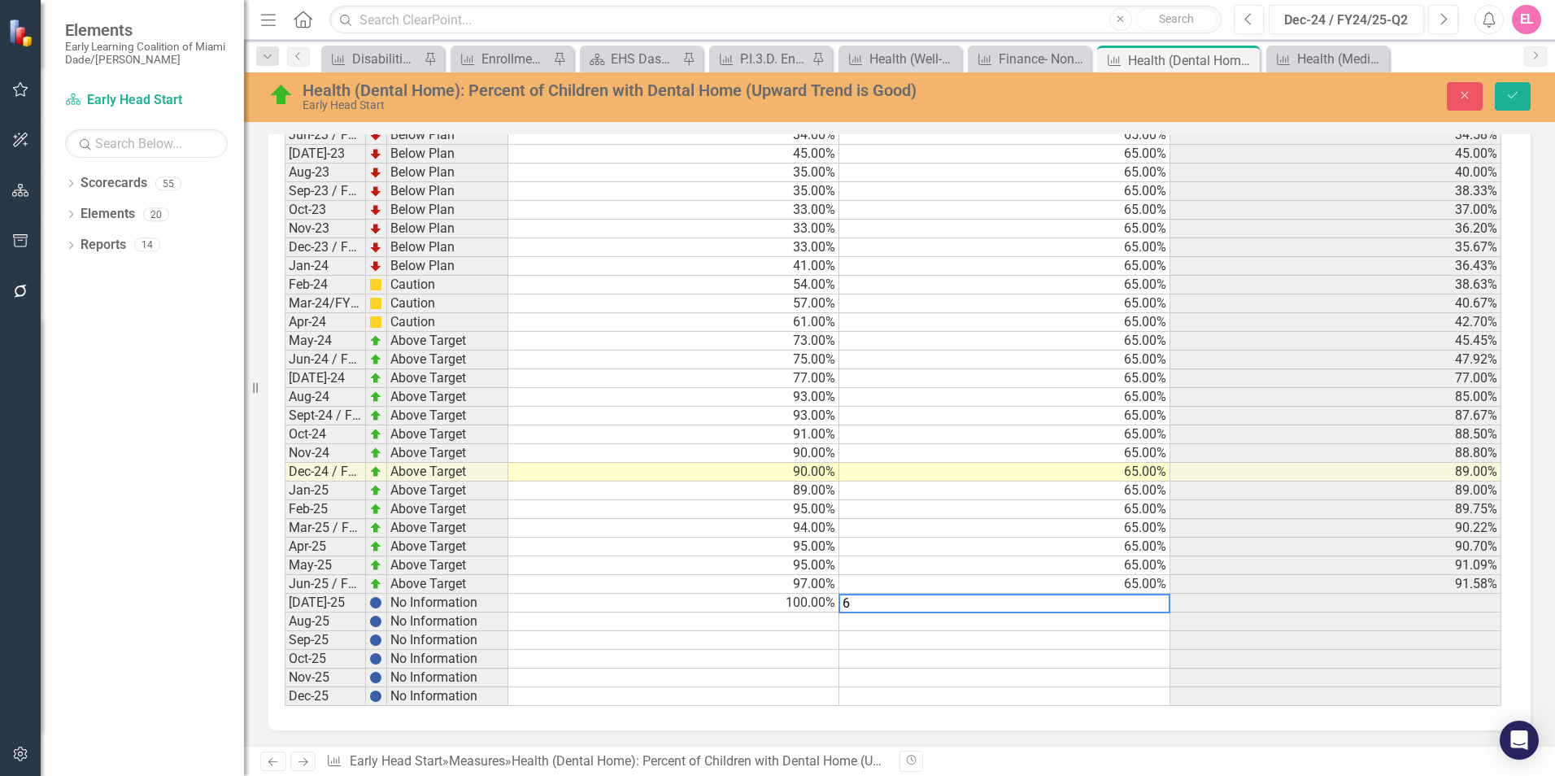
type textarea "65"
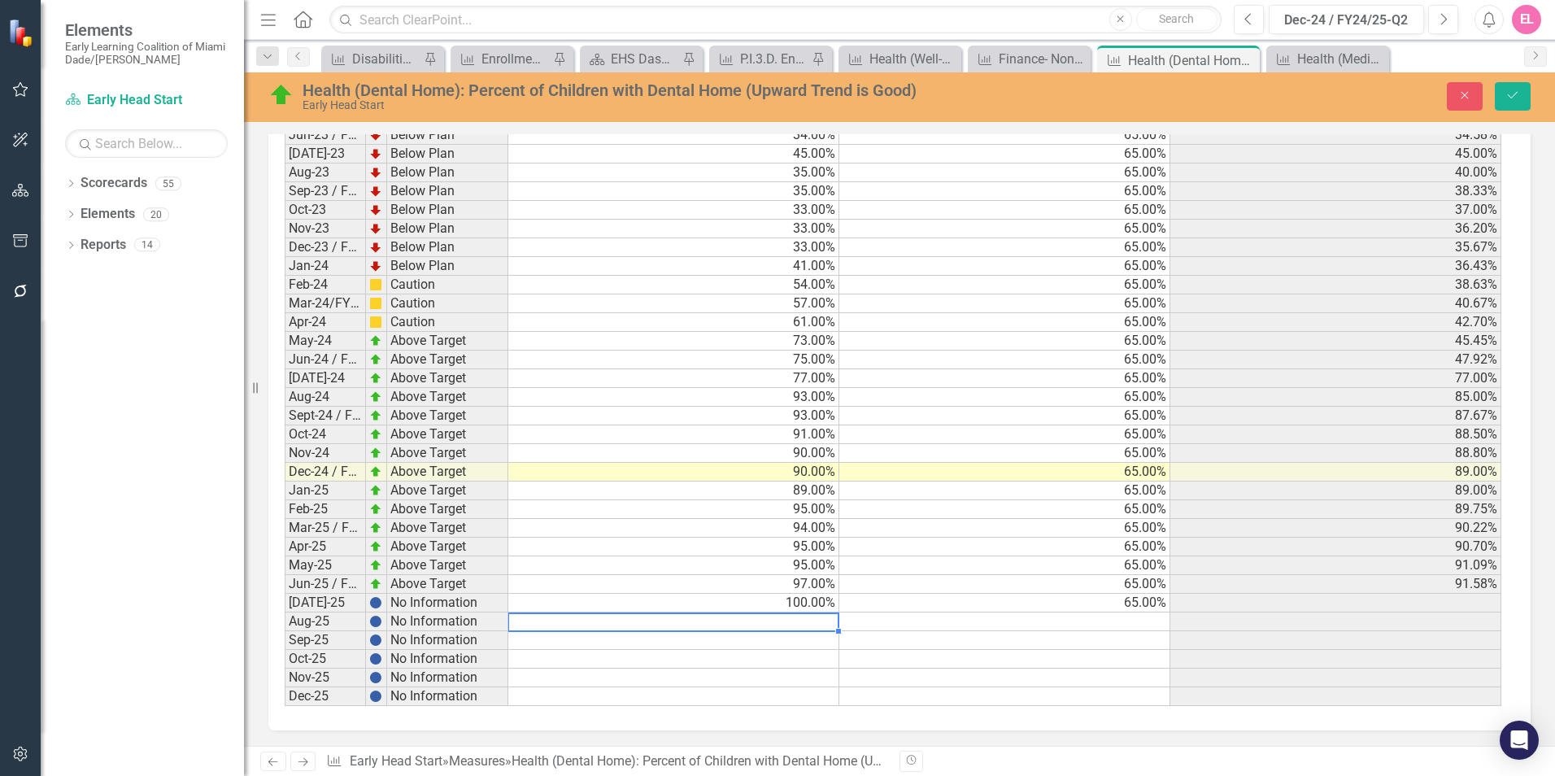
click at [705, 629] on td at bounding box center [673, 622] width 331 height 19
click at [721, 626] on td at bounding box center [673, 622] width 331 height 19
type textarea "92"
click at [920, 625] on td at bounding box center [1005, 622] width 331 height 19
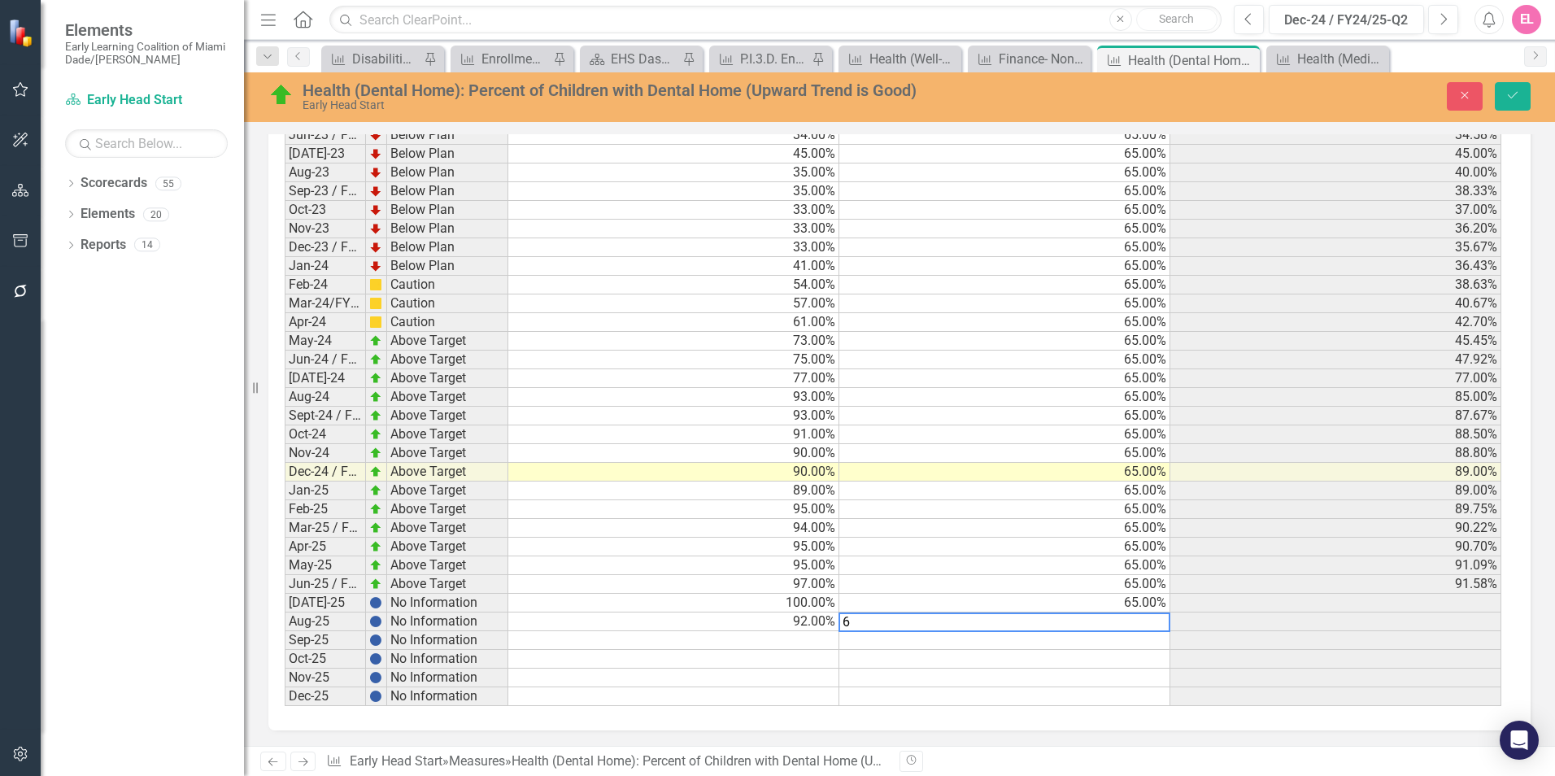
type textarea "65"
click at [301, 644] on td "Sep-25" at bounding box center [325, 640] width 81 height 19
drag, startPoint x: 804, startPoint y: 641, endPoint x: 815, endPoint y: 642, distance: 11.4
click at [804, 641] on td at bounding box center [673, 640] width 331 height 19
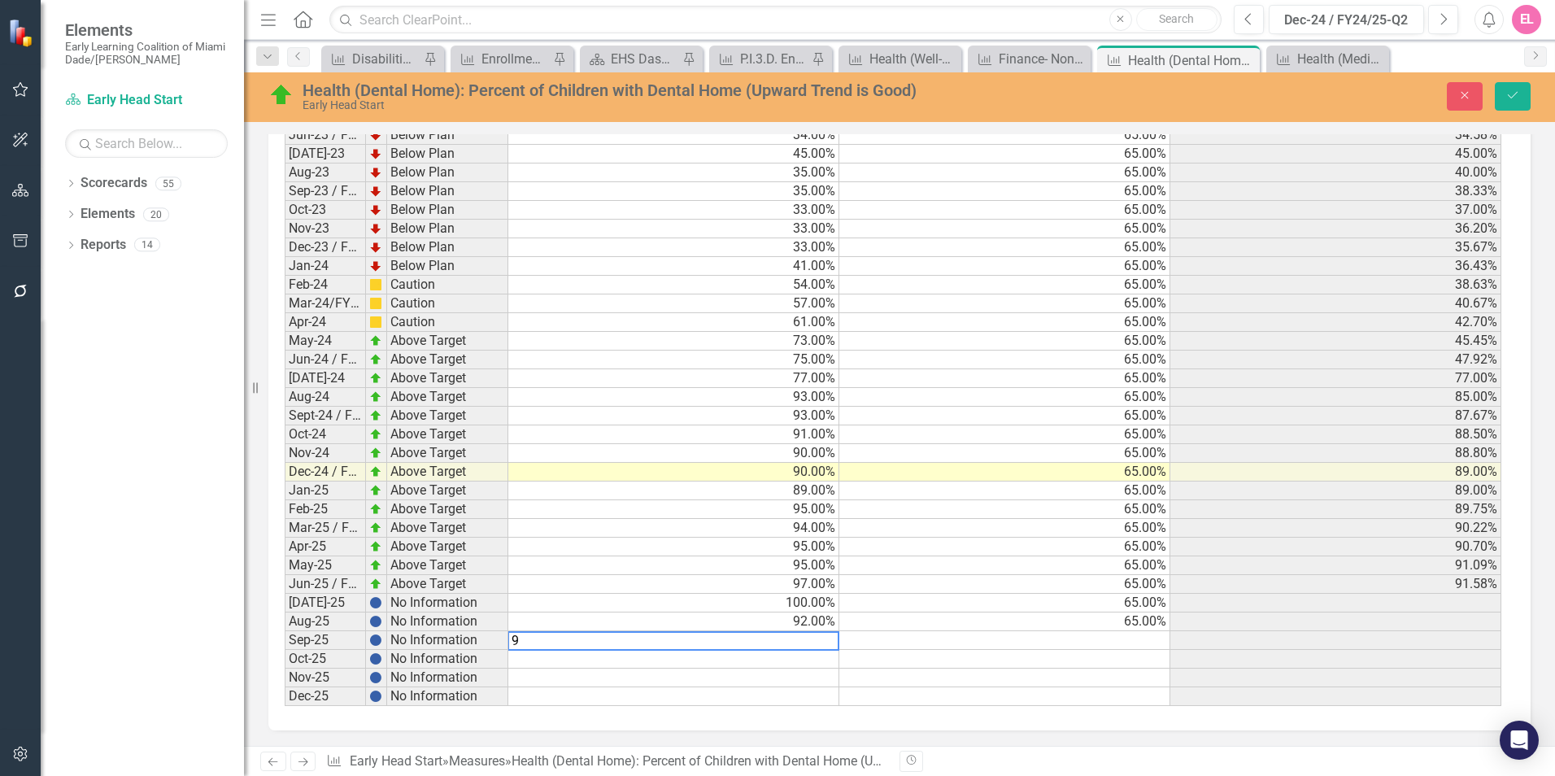
type textarea "93"
click at [975, 639] on td at bounding box center [1005, 640] width 331 height 19
type textarea "65"
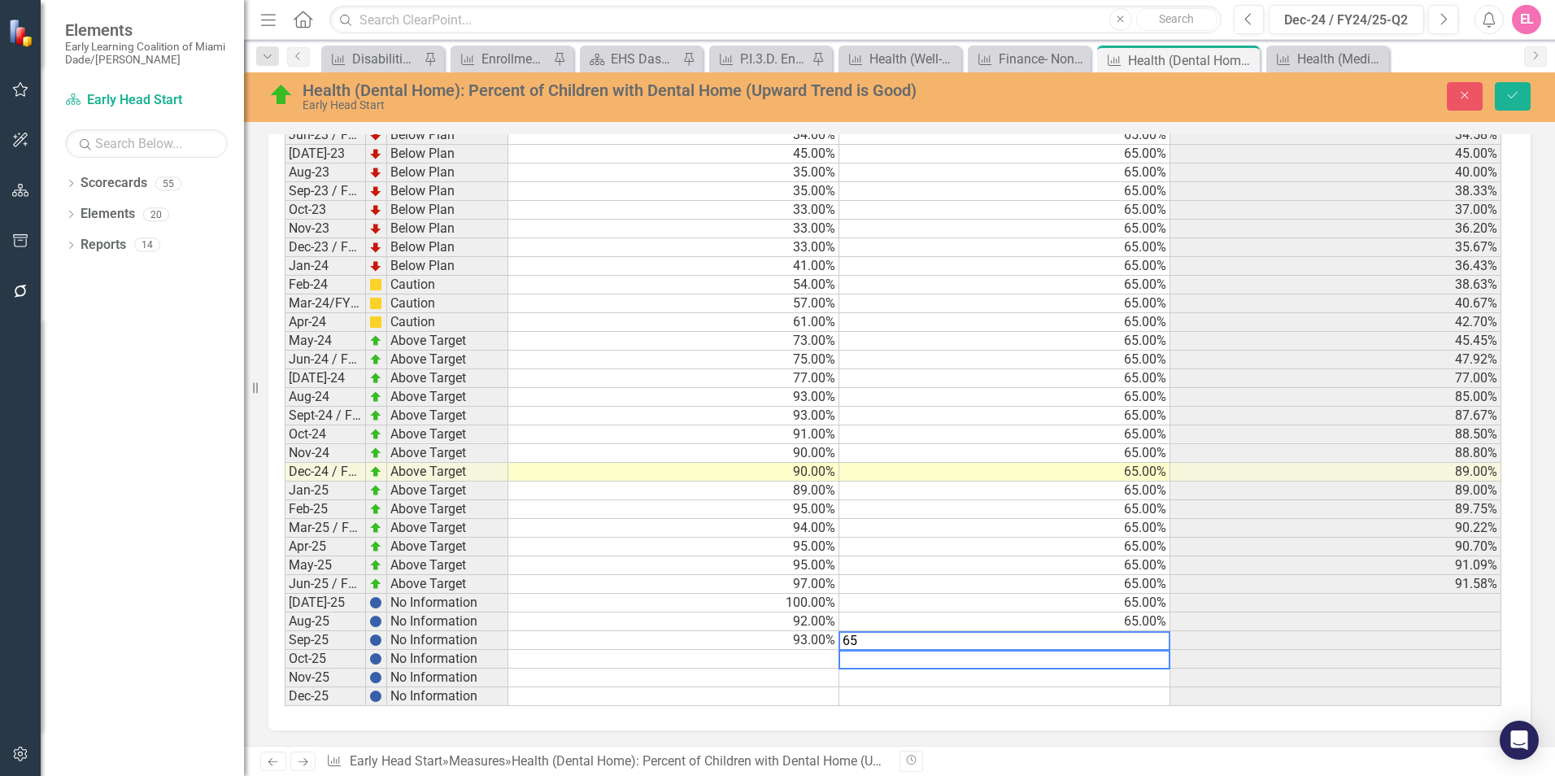
click at [774, 683] on td at bounding box center [673, 678] width 331 height 19
click at [1524, 93] on button "Save" at bounding box center [1513, 96] width 36 height 28
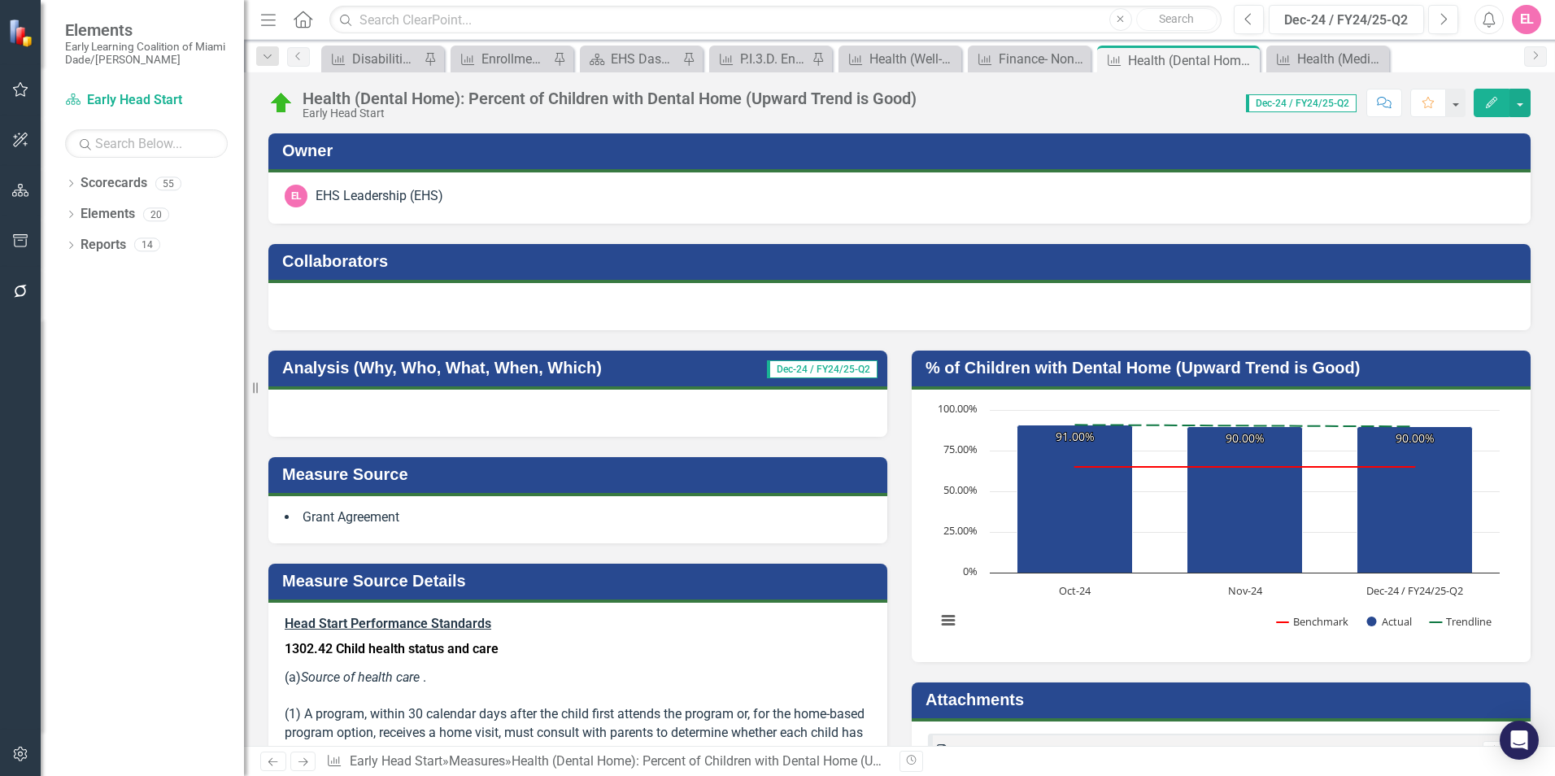
click at [421, 232] on div "Collaborators" at bounding box center [899, 277] width 1287 height 107
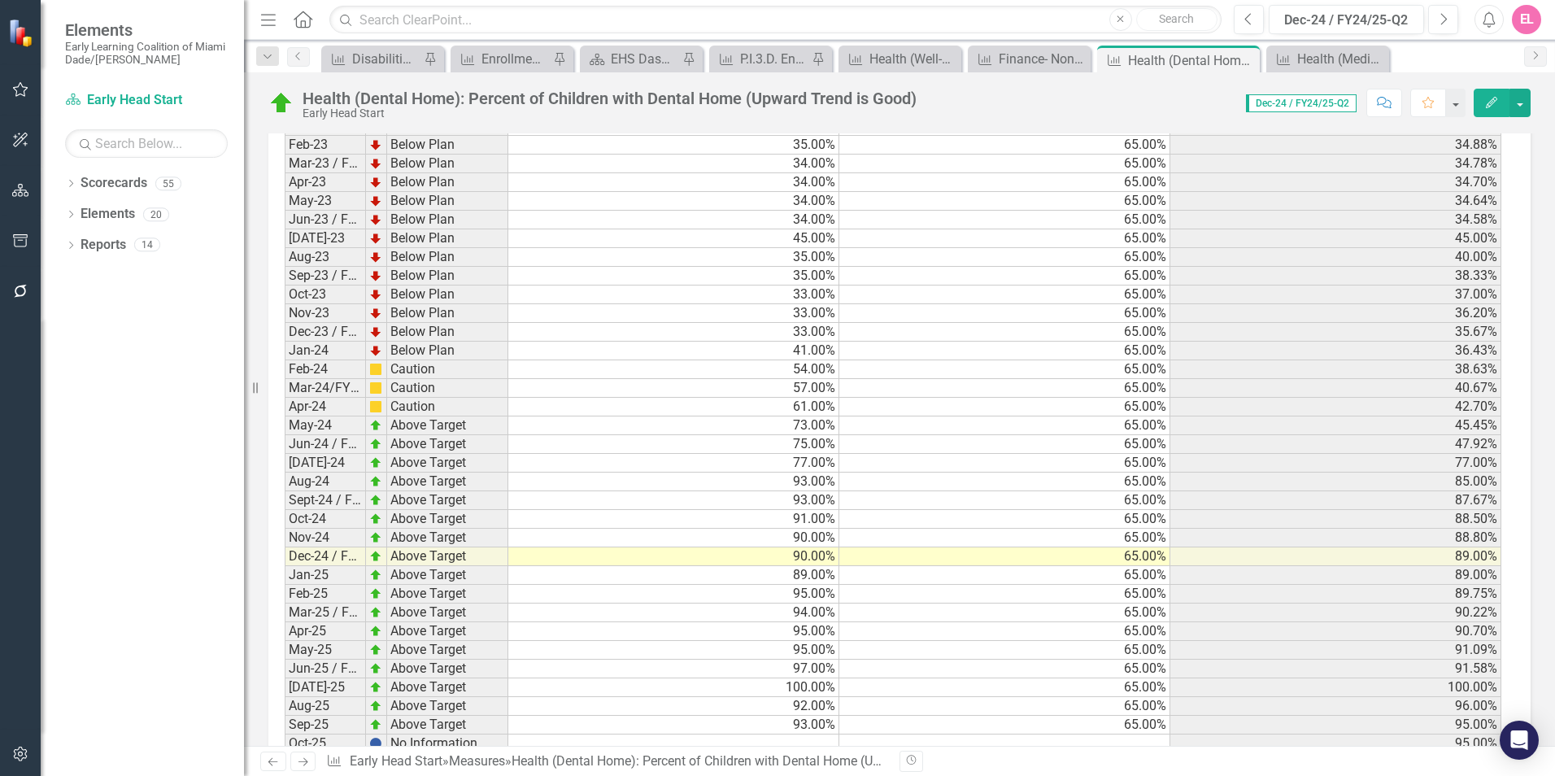
scroll to position [2363, 0]
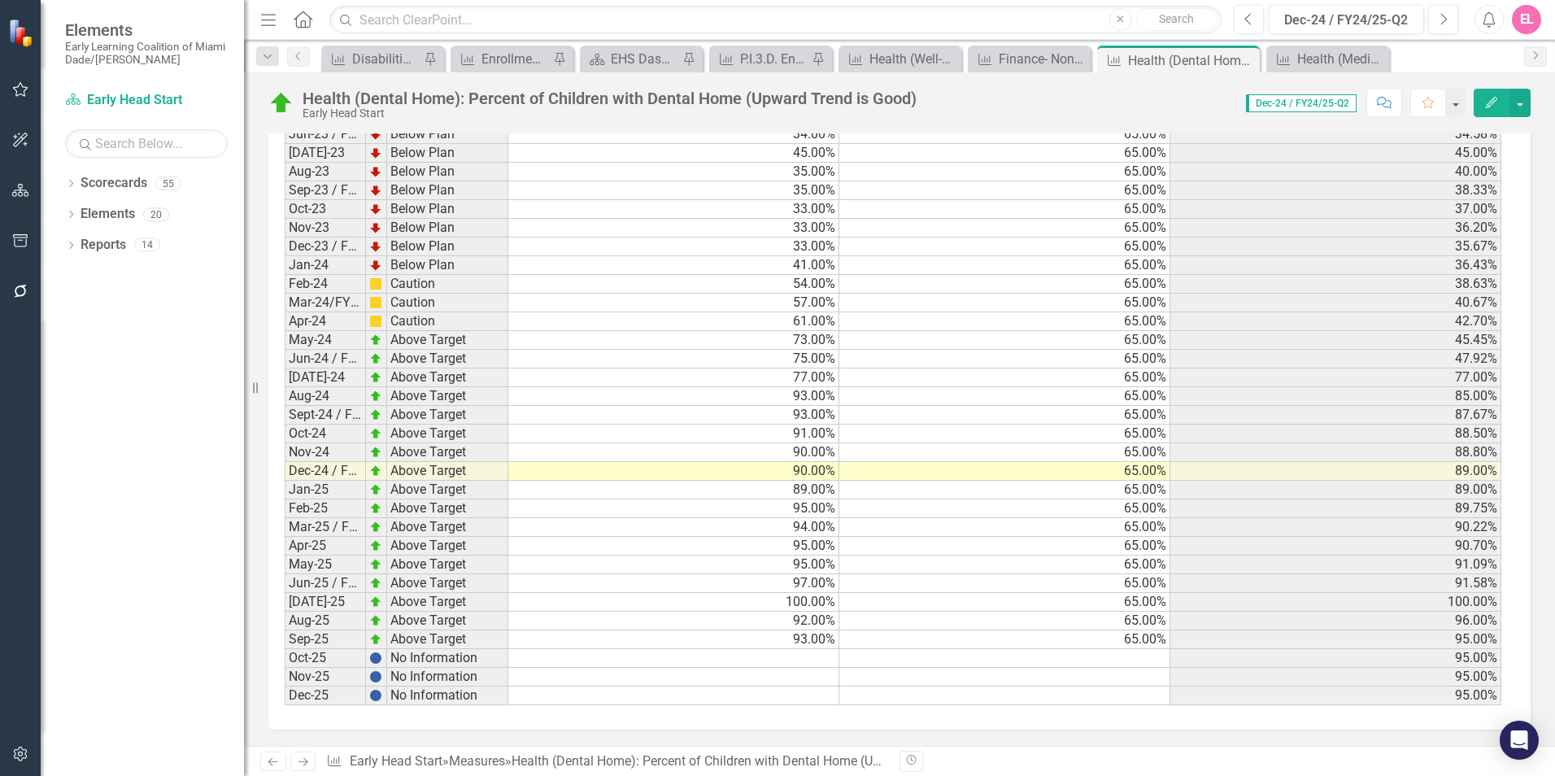
click at [307, 764] on icon "Next" at bounding box center [303, 762] width 14 height 11
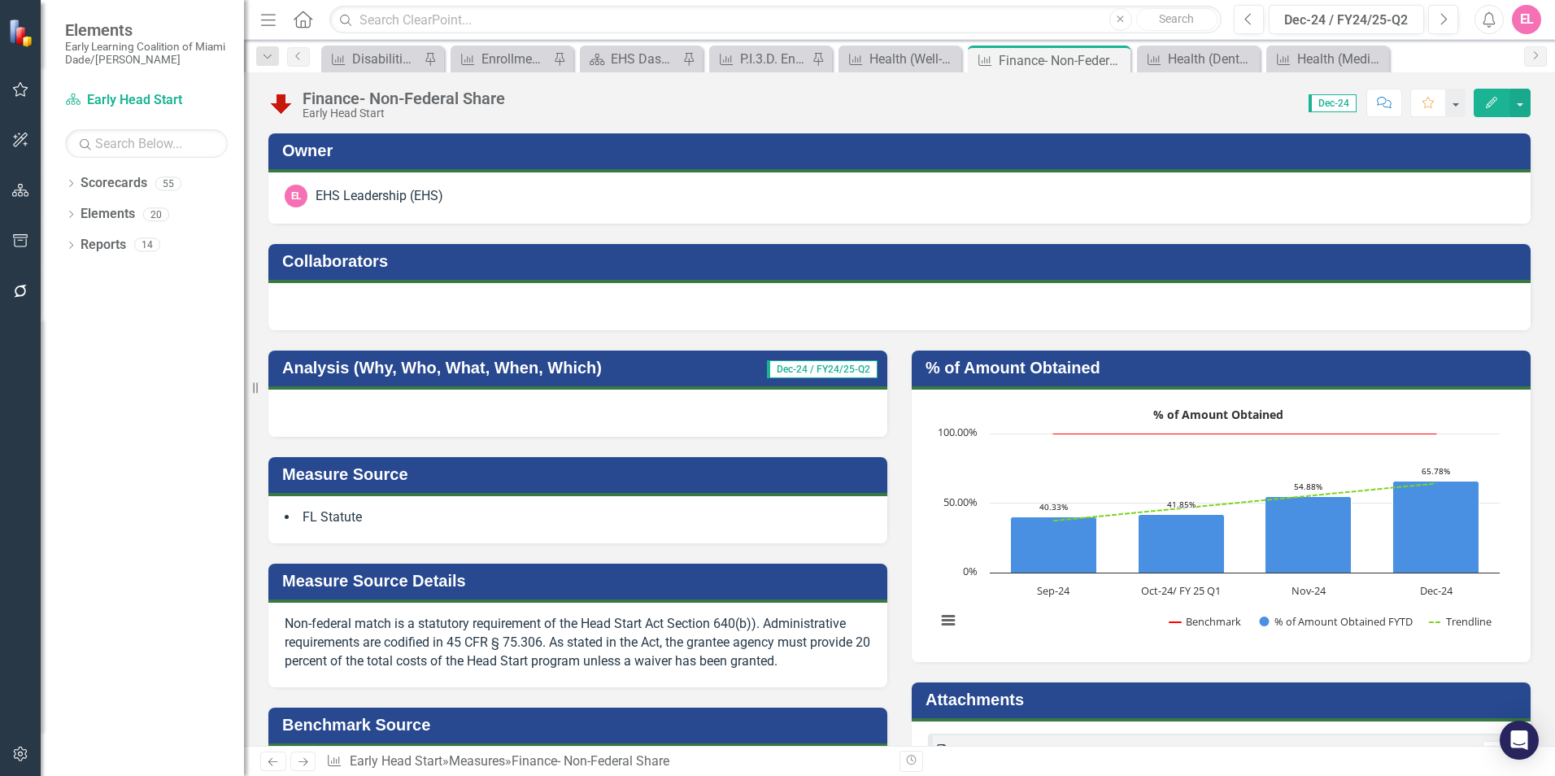
click at [304, 767] on icon "Next" at bounding box center [303, 762] width 14 height 11
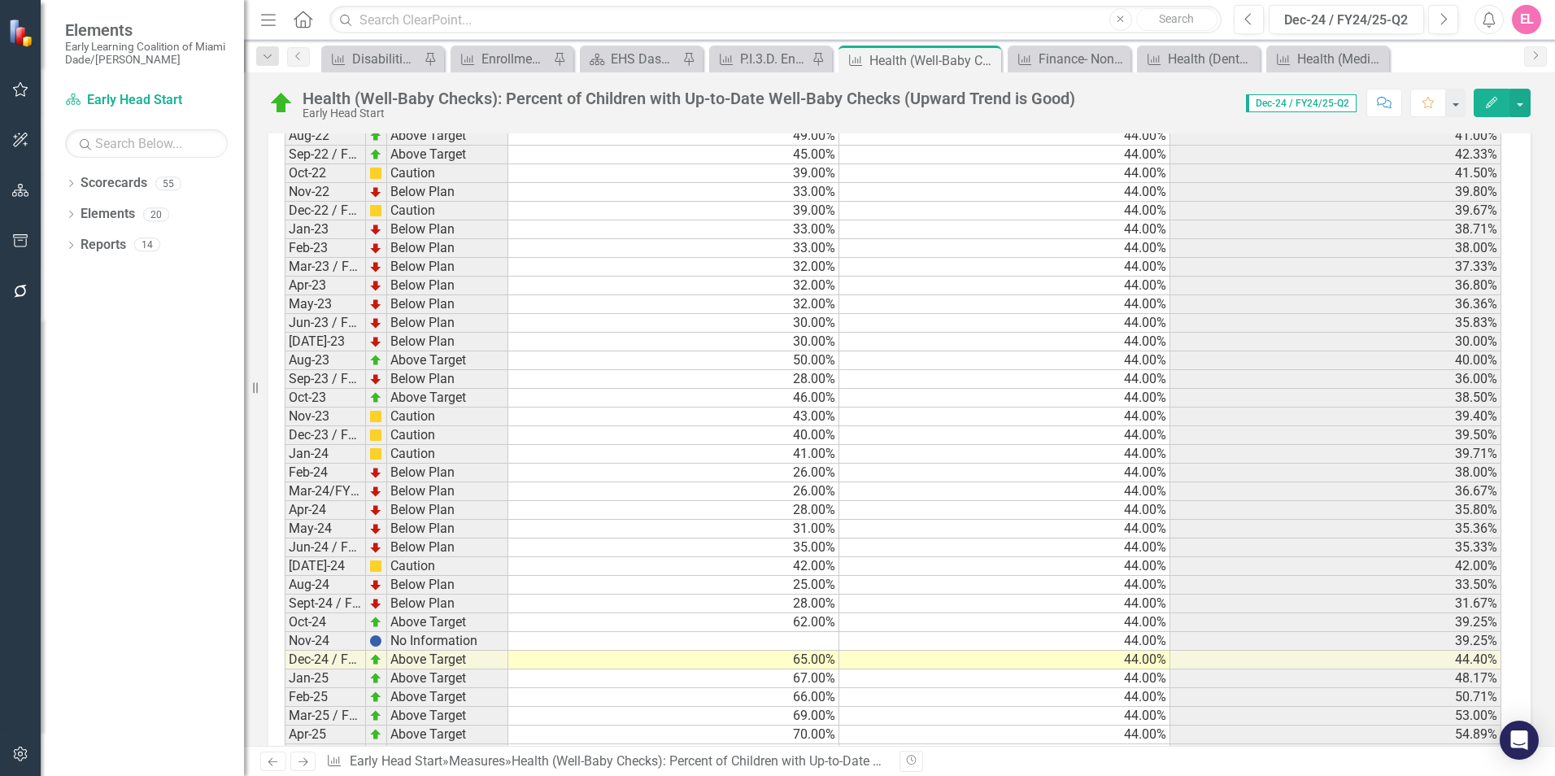
scroll to position [2720, 0]
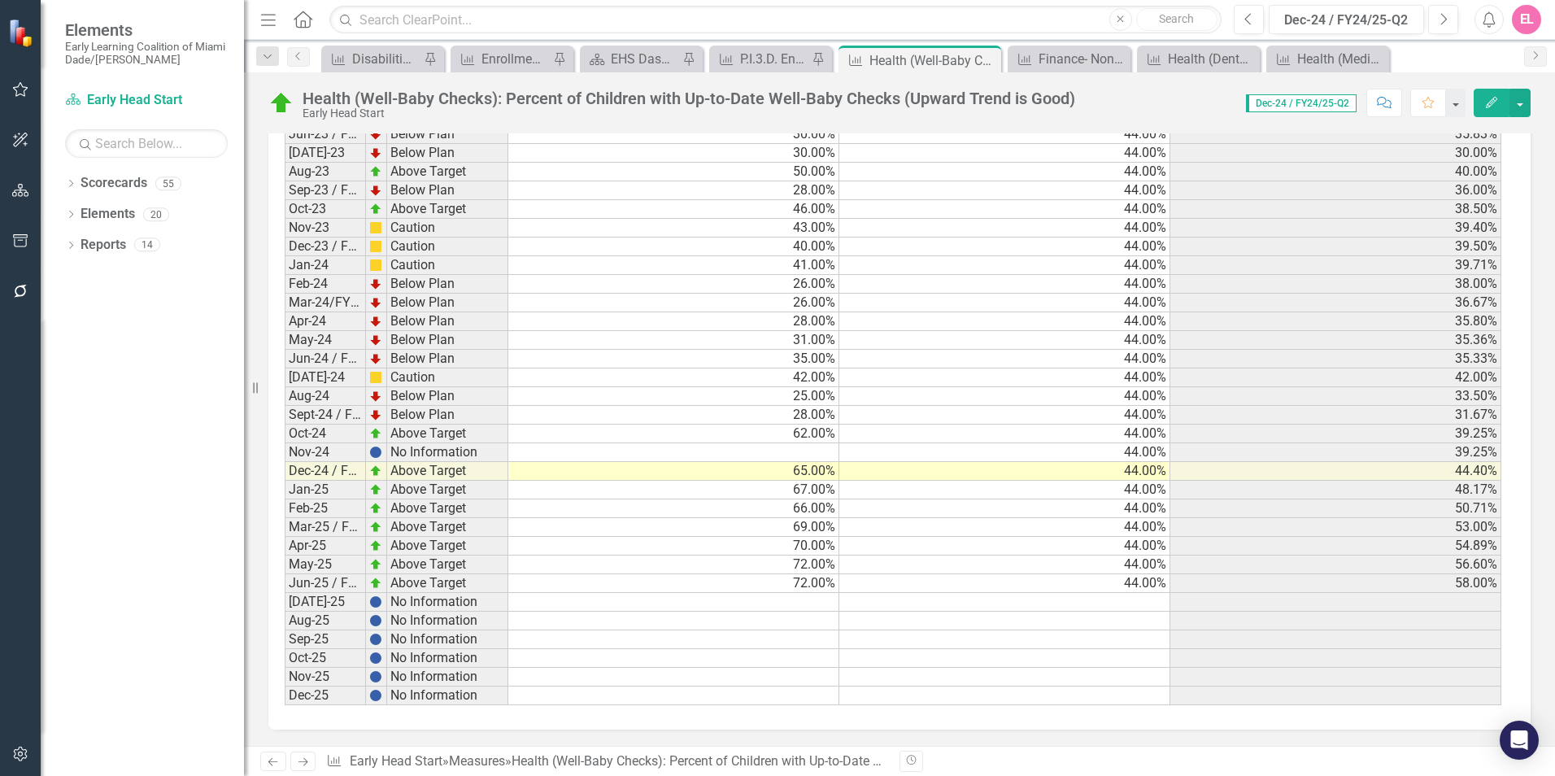
click at [648, 599] on td at bounding box center [673, 602] width 331 height 19
click at [870, 609] on td at bounding box center [1005, 602] width 331 height 19
click at [799, 602] on td at bounding box center [673, 602] width 331 height 19
click at [898, 602] on td at bounding box center [1005, 602] width 331 height 19
click at [783, 600] on td at bounding box center [673, 602] width 331 height 19
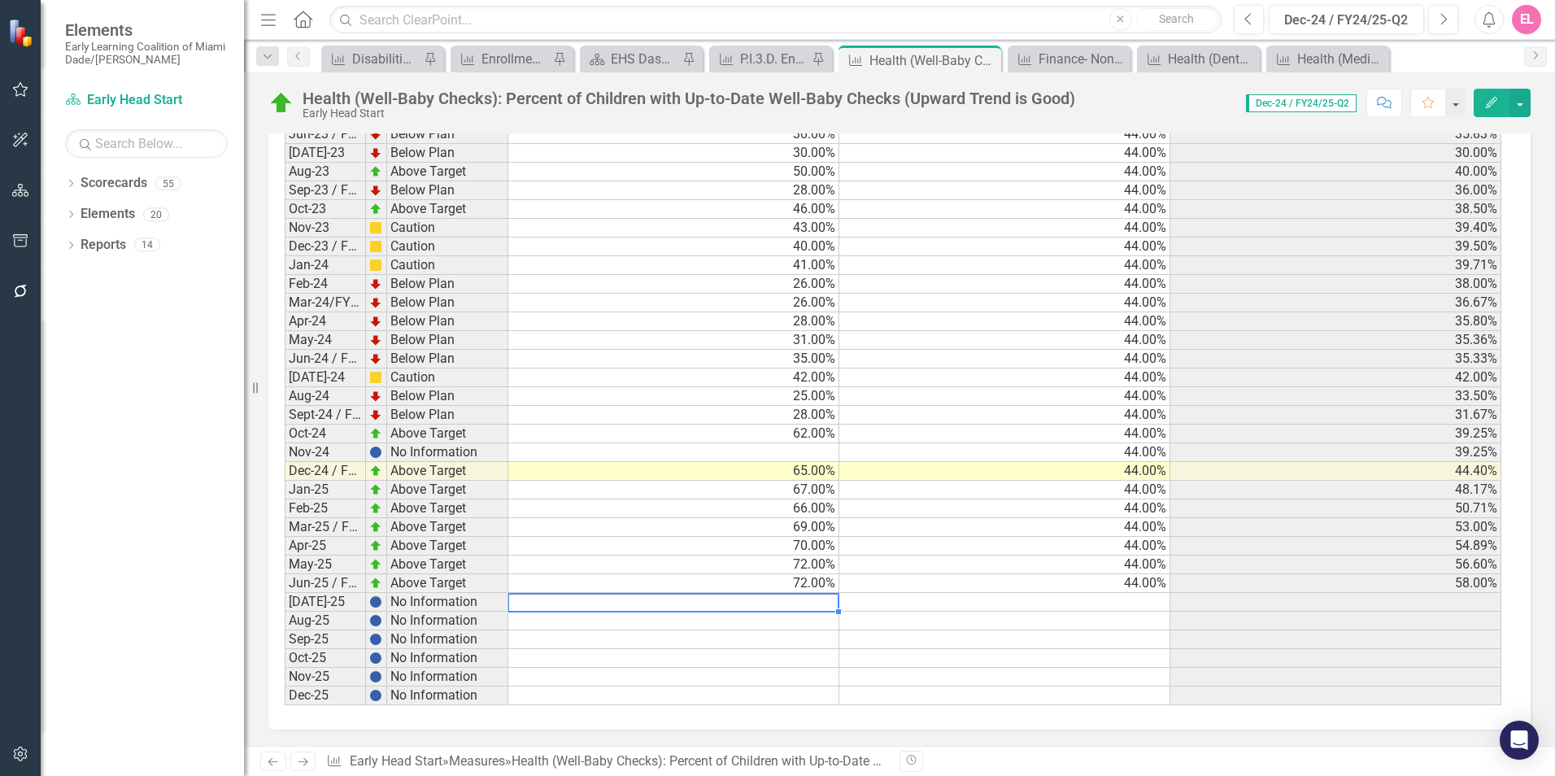
click at [778, 618] on td at bounding box center [673, 621] width 331 height 19
click at [753, 643] on td at bounding box center [673, 639] width 331 height 19
click at [683, 662] on td at bounding box center [673, 658] width 331 height 19
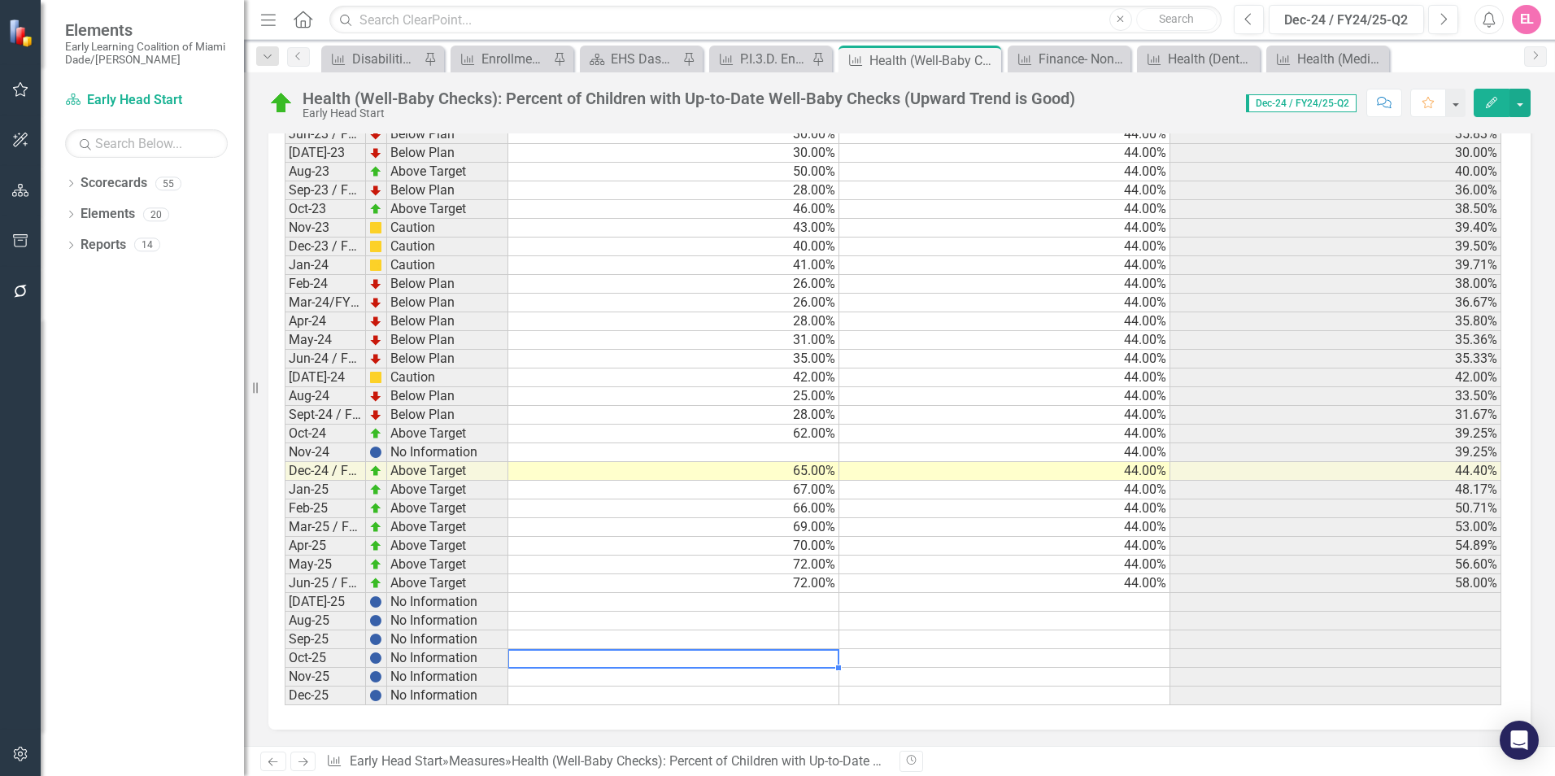
click at [683, 637] on td at bounding box center [673, 639] width 331 height 19
click at [683, 604] on td at bounding box center [673, 602] width 331 height 19
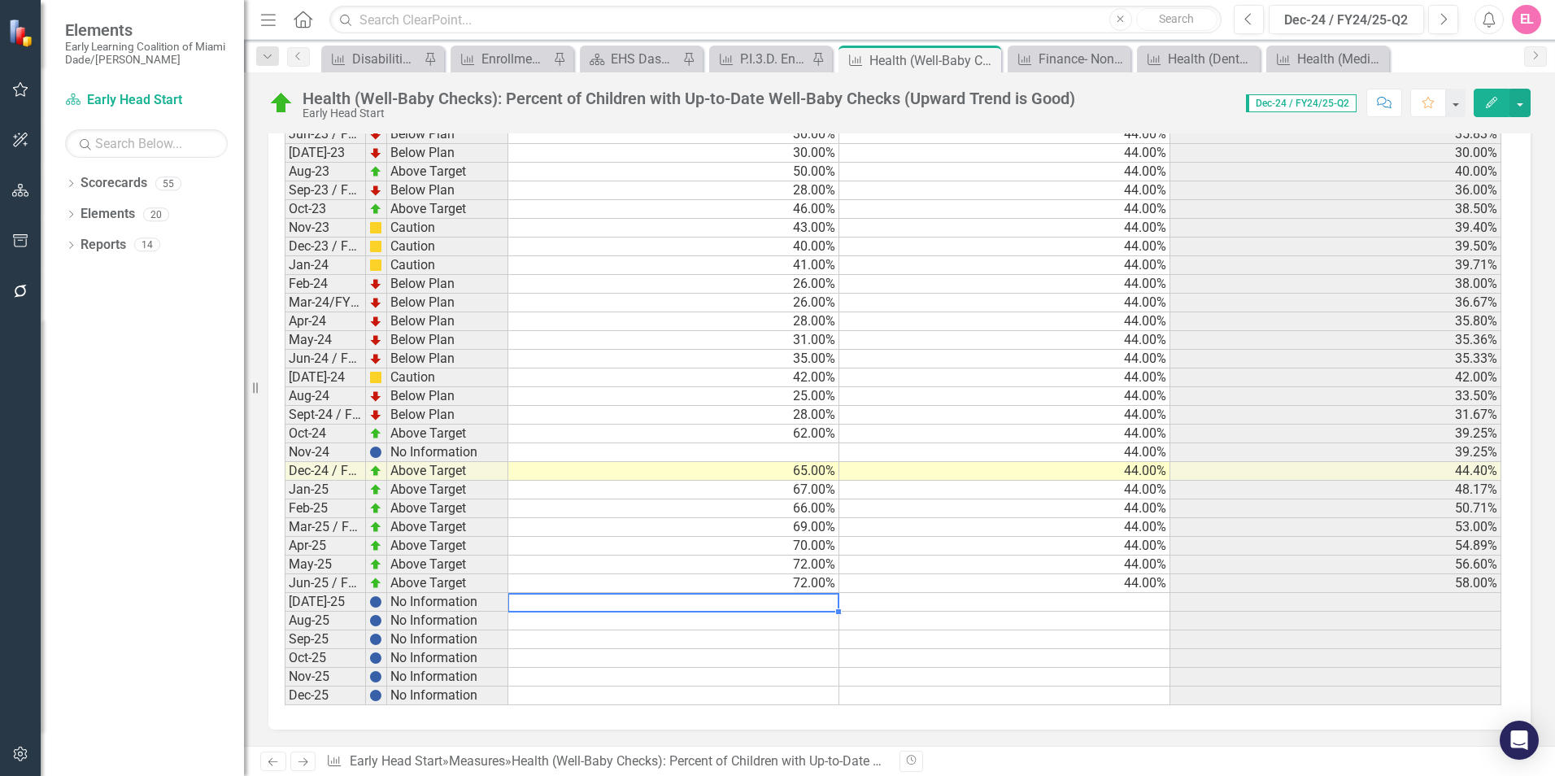
drag, startPoint x: 792, startPoint y: 603, endPoint x: 975, endPoint y: 552, distance: 189.1
click at [792, 603] on td at bounding box center [673, 602] width 331 height 19
type textarea "60"
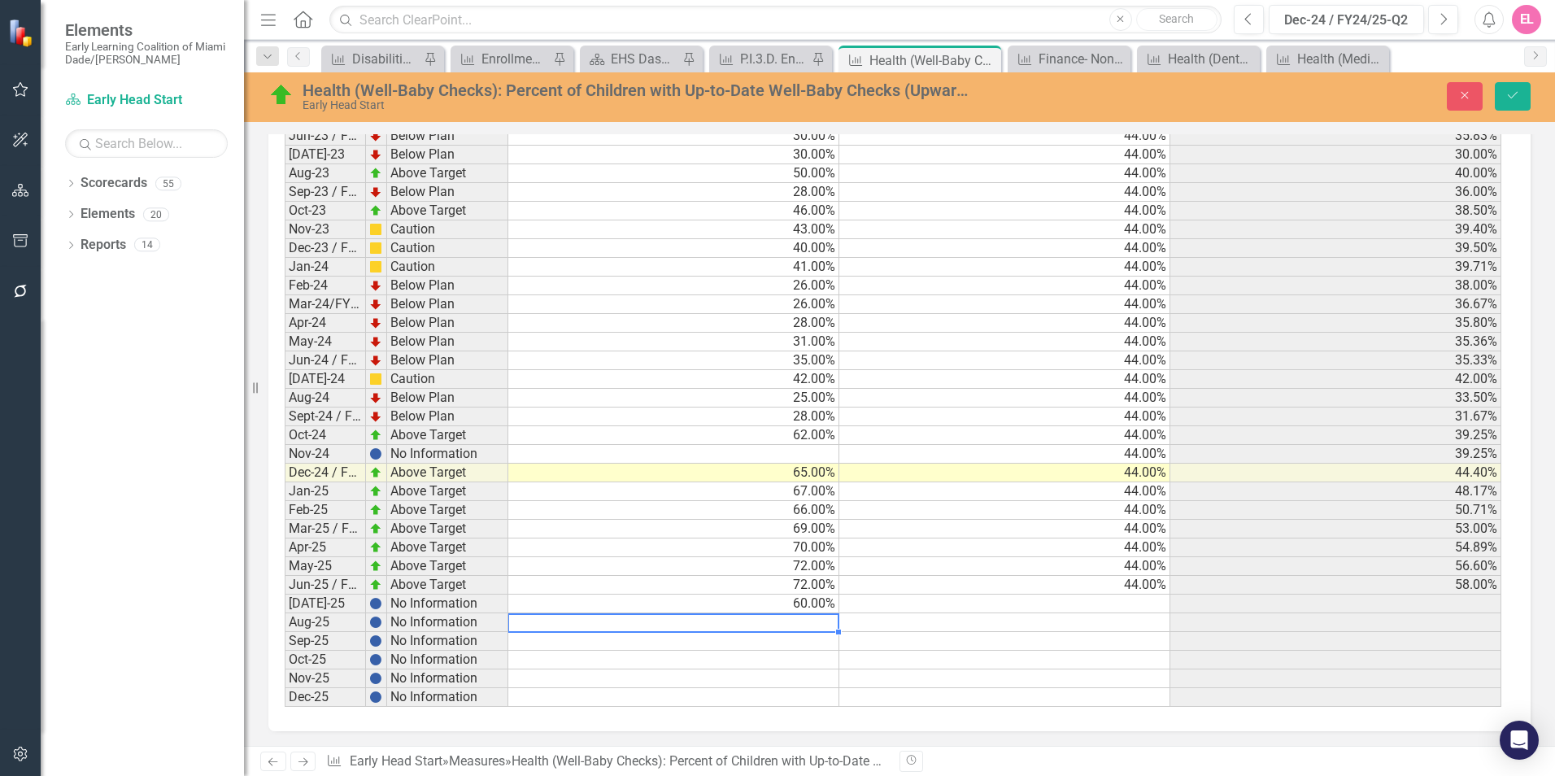
click at [998, 605] on td at bounding box center [1005, 604] width 331 height 19
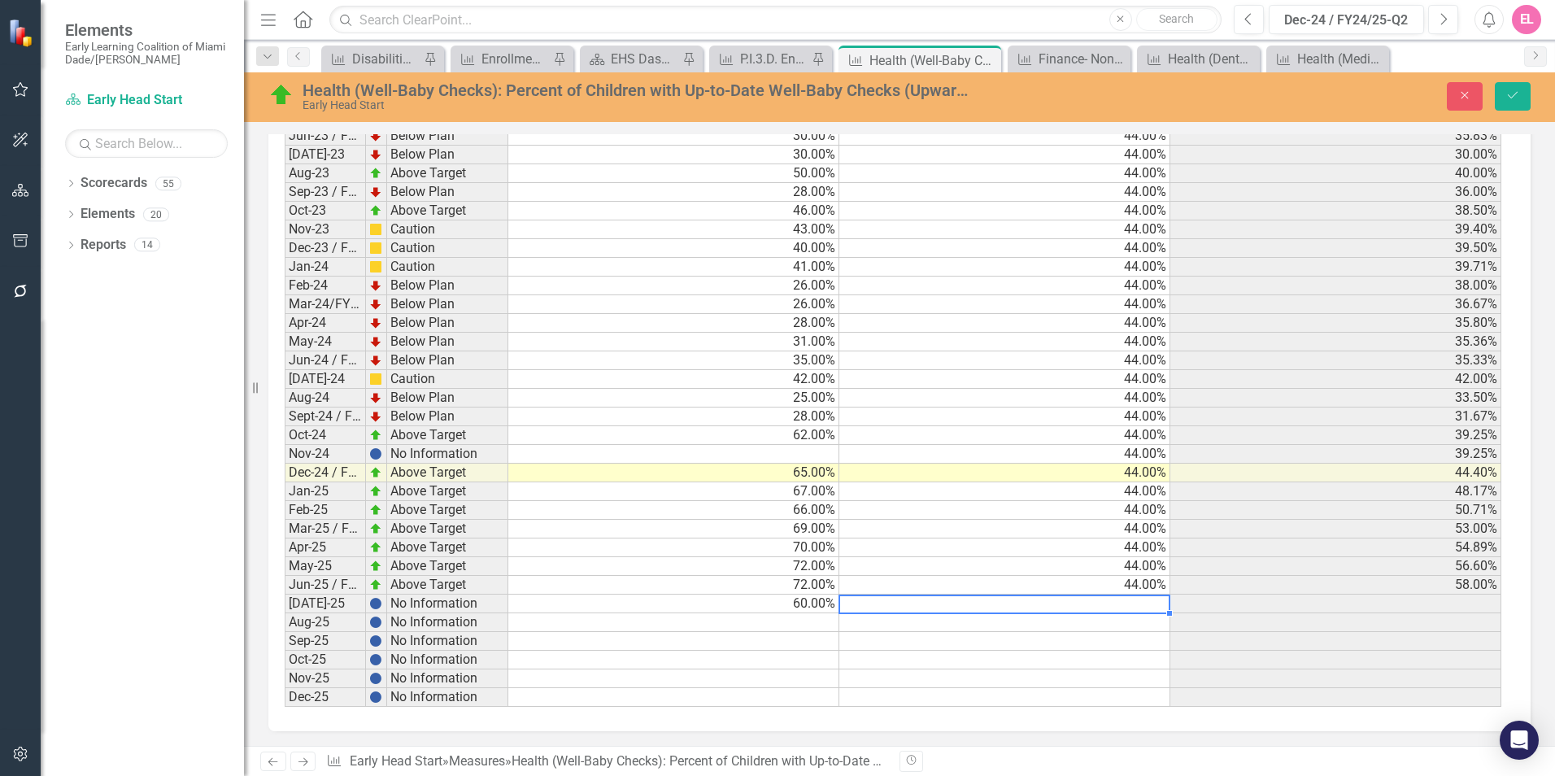
type textarea "44"
click at [773, 624] on td at bounding box center [673, 622] width 331 height 19
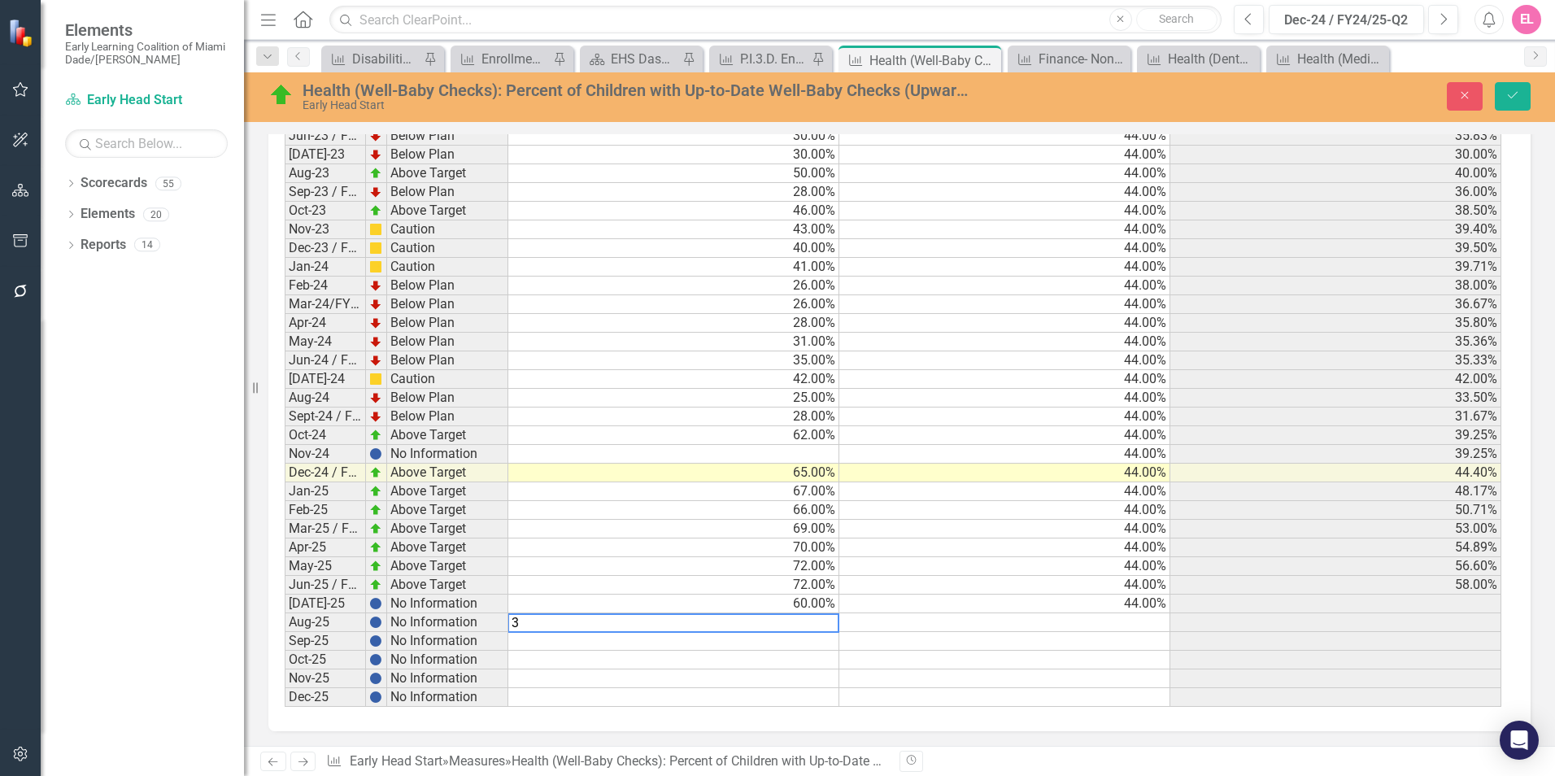
type textarea "36"
click at [933, 630] on td at bounding box center [1005, 622] width 331 height 19
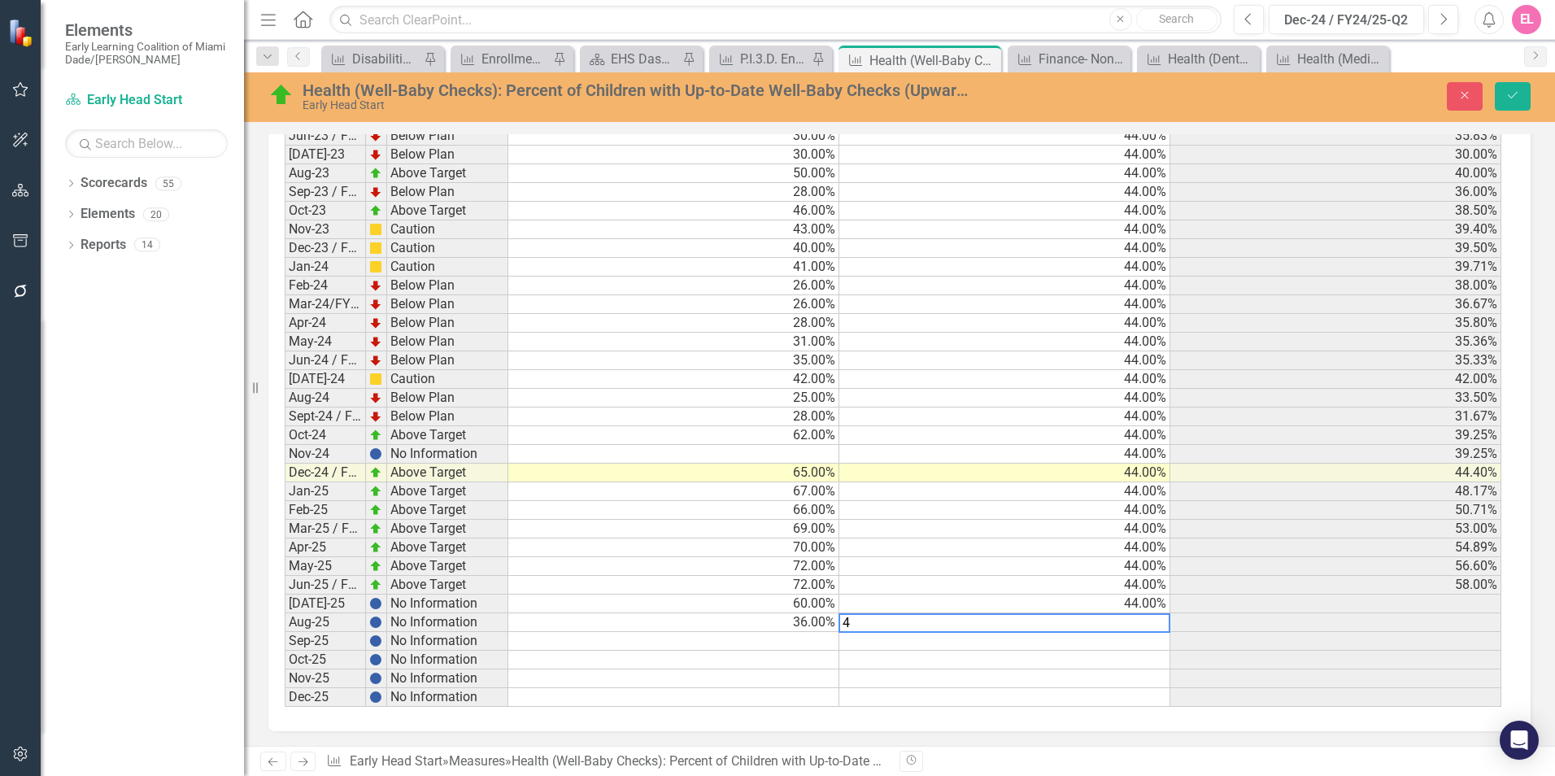
type textarea "44"
drag, startPoint x: 776, startPoint y: 640, endPoint x: 849, endPoint y: 626, distance: 73.9
click at [776, 640] on td at bounding box center [673, 641] width 331 height 19
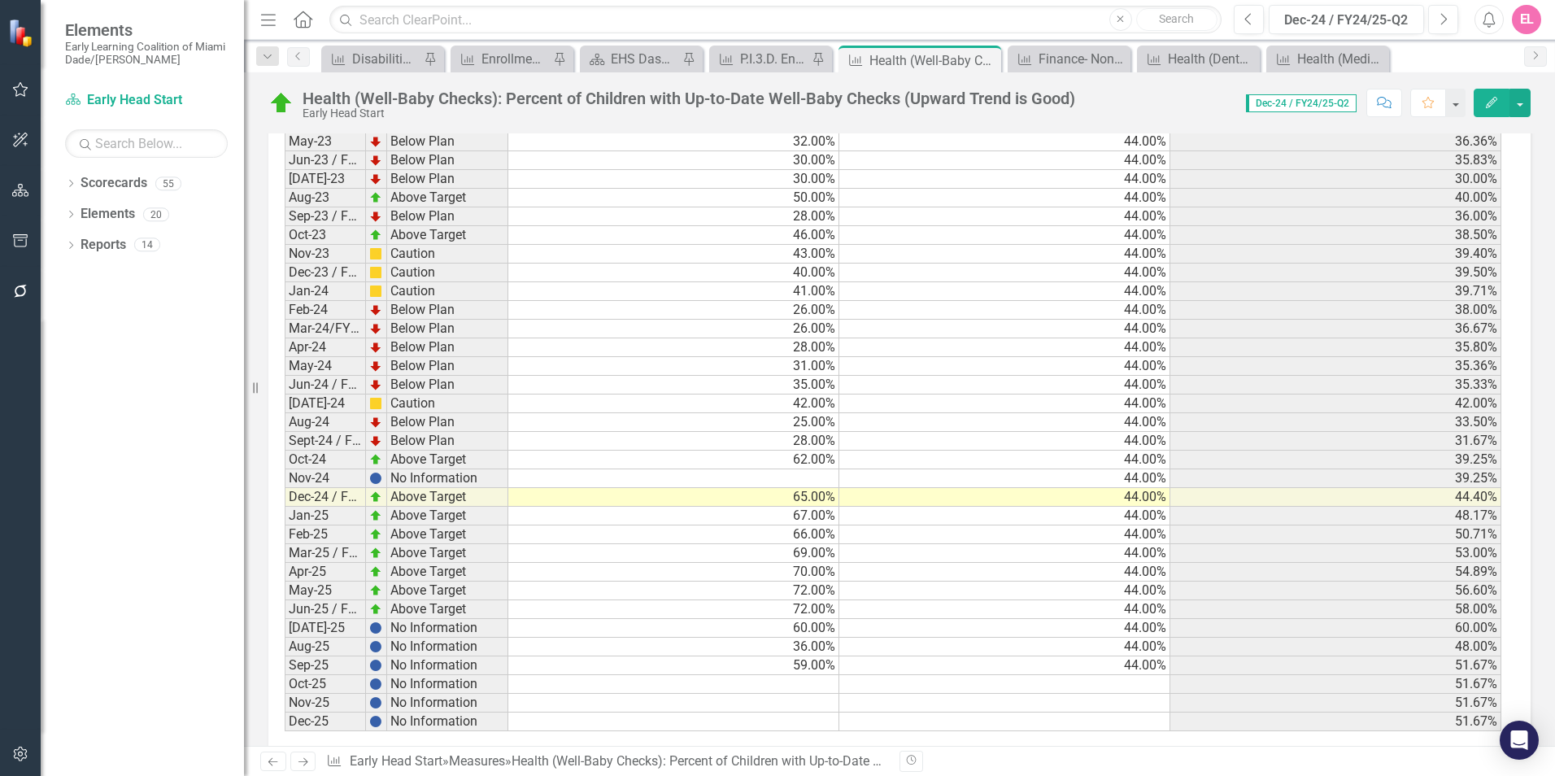
scroll to position [2720, 0]
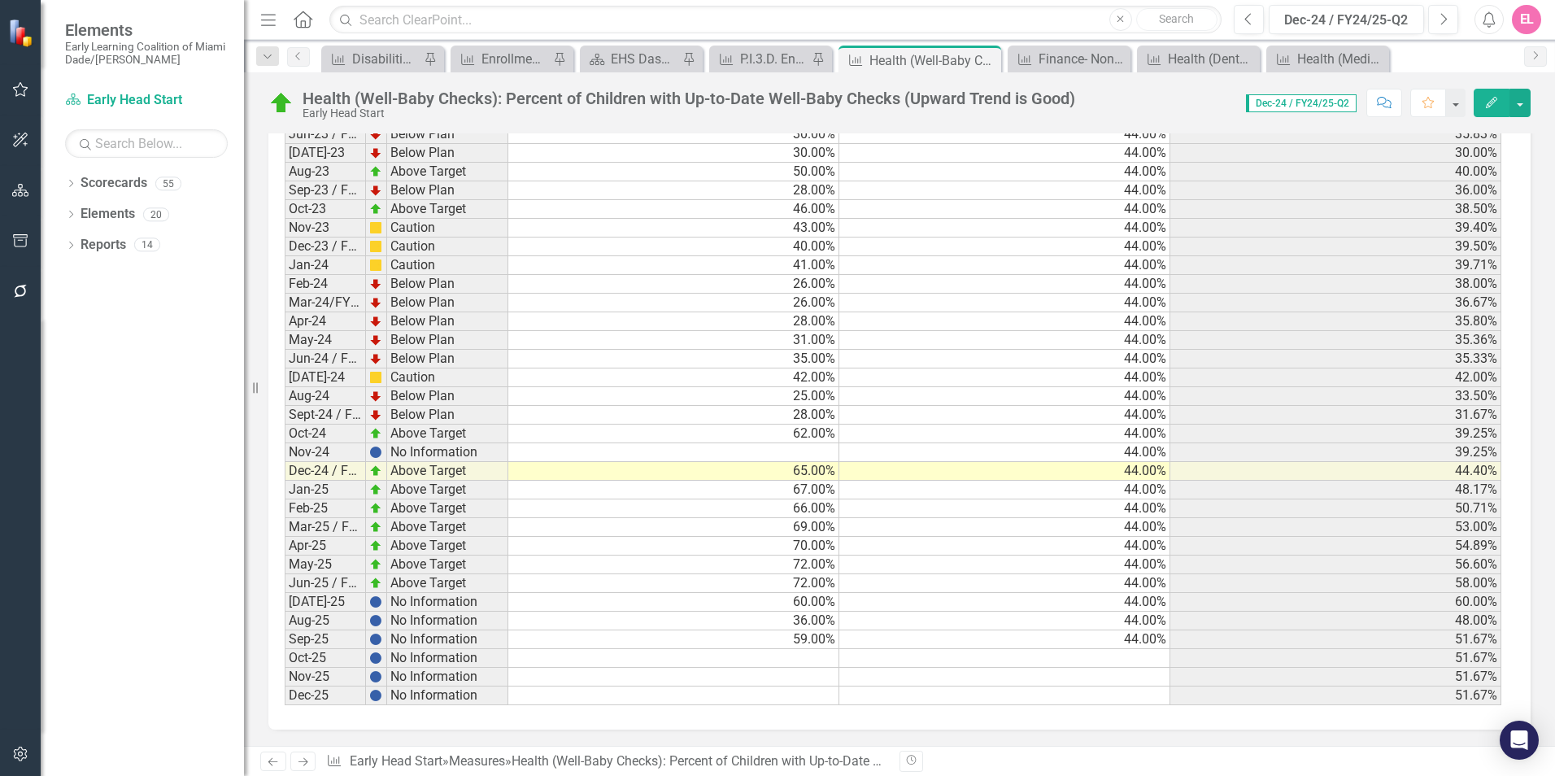
click at [302, 765] on icon "Next" at bounding box center [303, 762] width 14 height 11
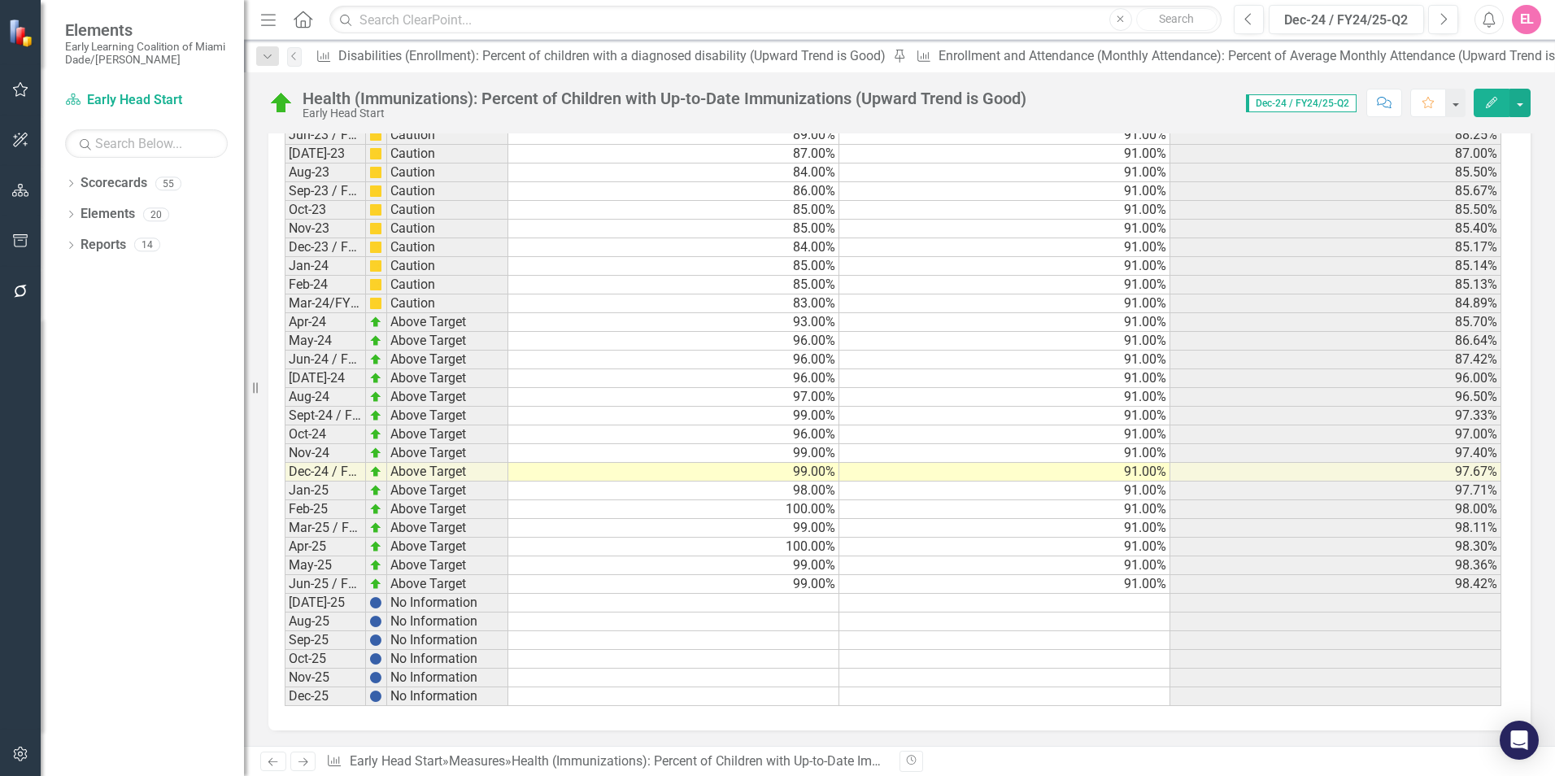
scroll to position [2608, 0]
click at [792, 604] on td at bounding box center [673, 602] width 331 height 19
type textarea "99"
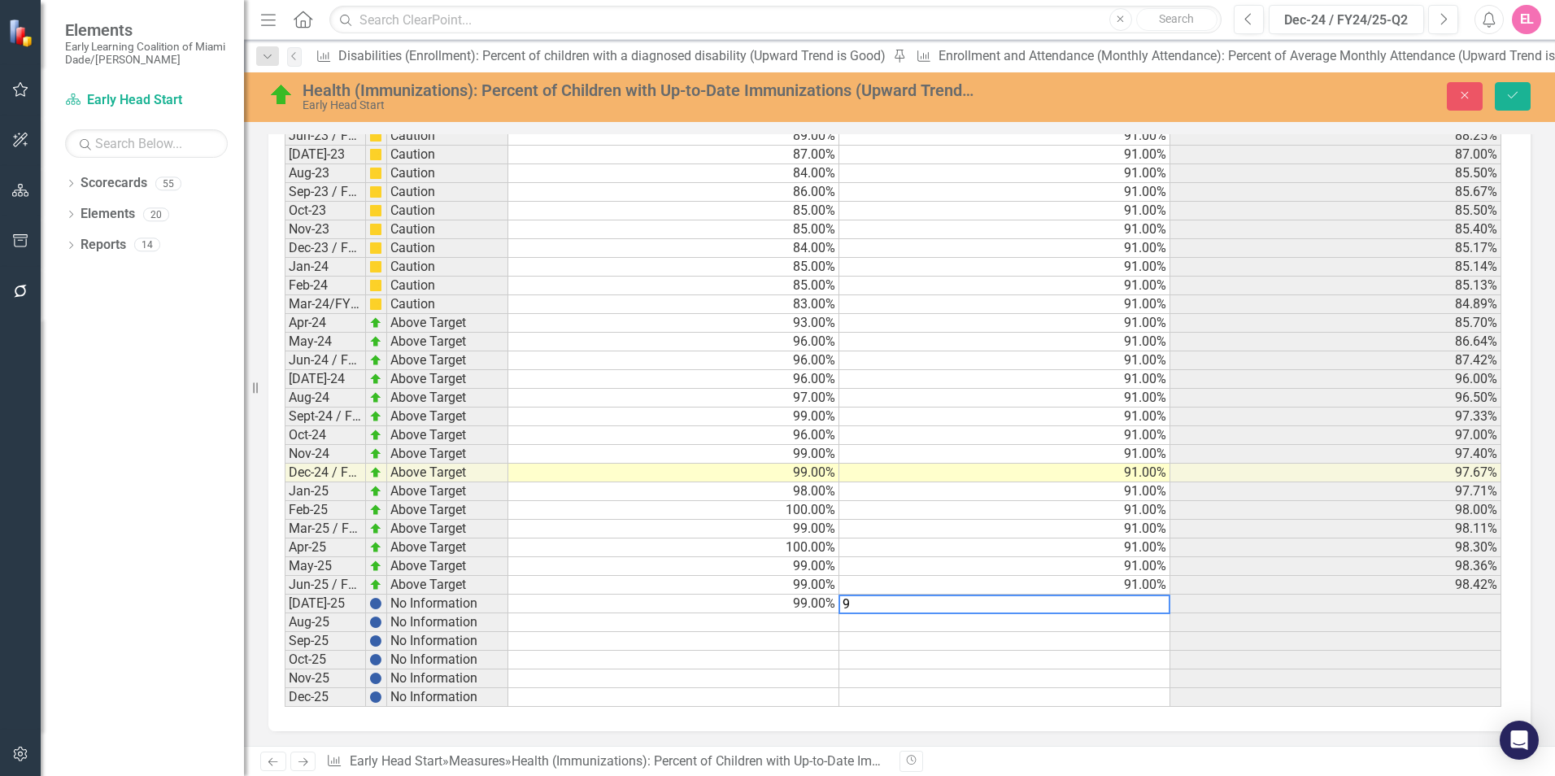
type textarea "91"
click at [802, 615] on td at bounding box center [673, 622] width 331 height 19
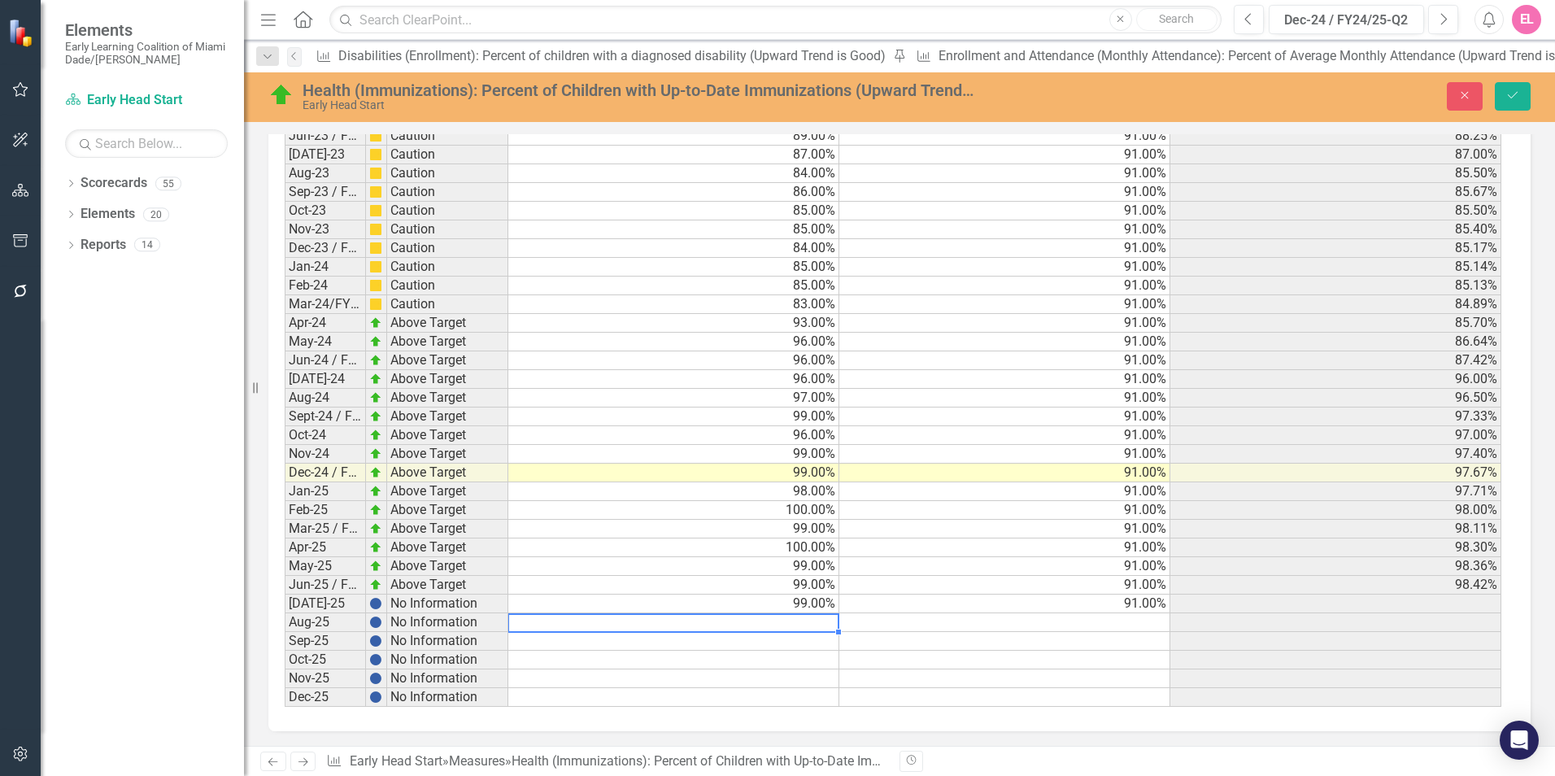
type textarea "96"
click at [1034, 621] on td at bounding box center [1005, 622] width 331 height 19
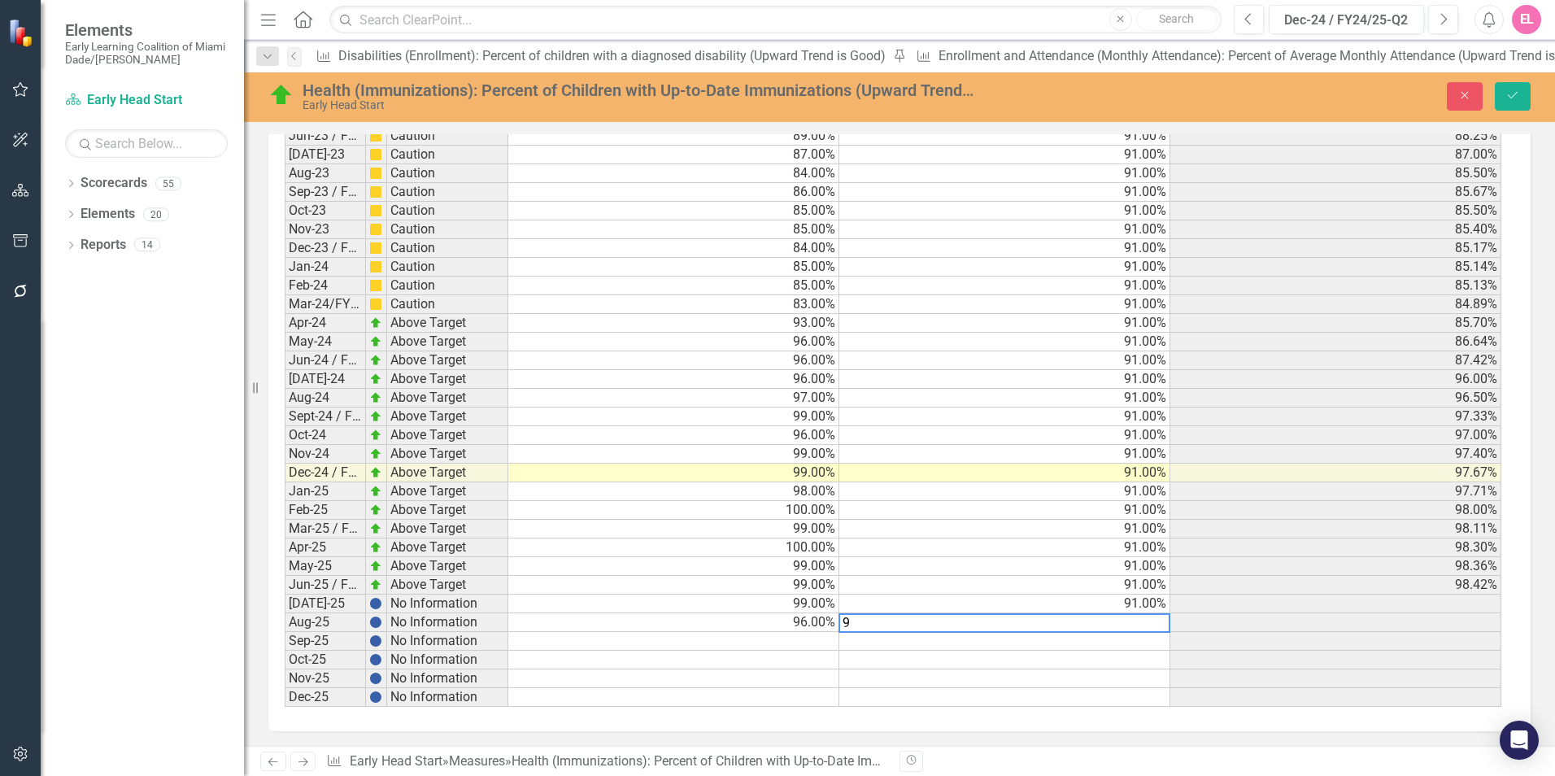
type textarea "91"
drag, startPoint x: 766, startPoint y: 636, endPoint x: 787, endPoint y: 569, distance: 69.7
click at [766, 636] on td at bounding box center [673, 641] width 331 height 19
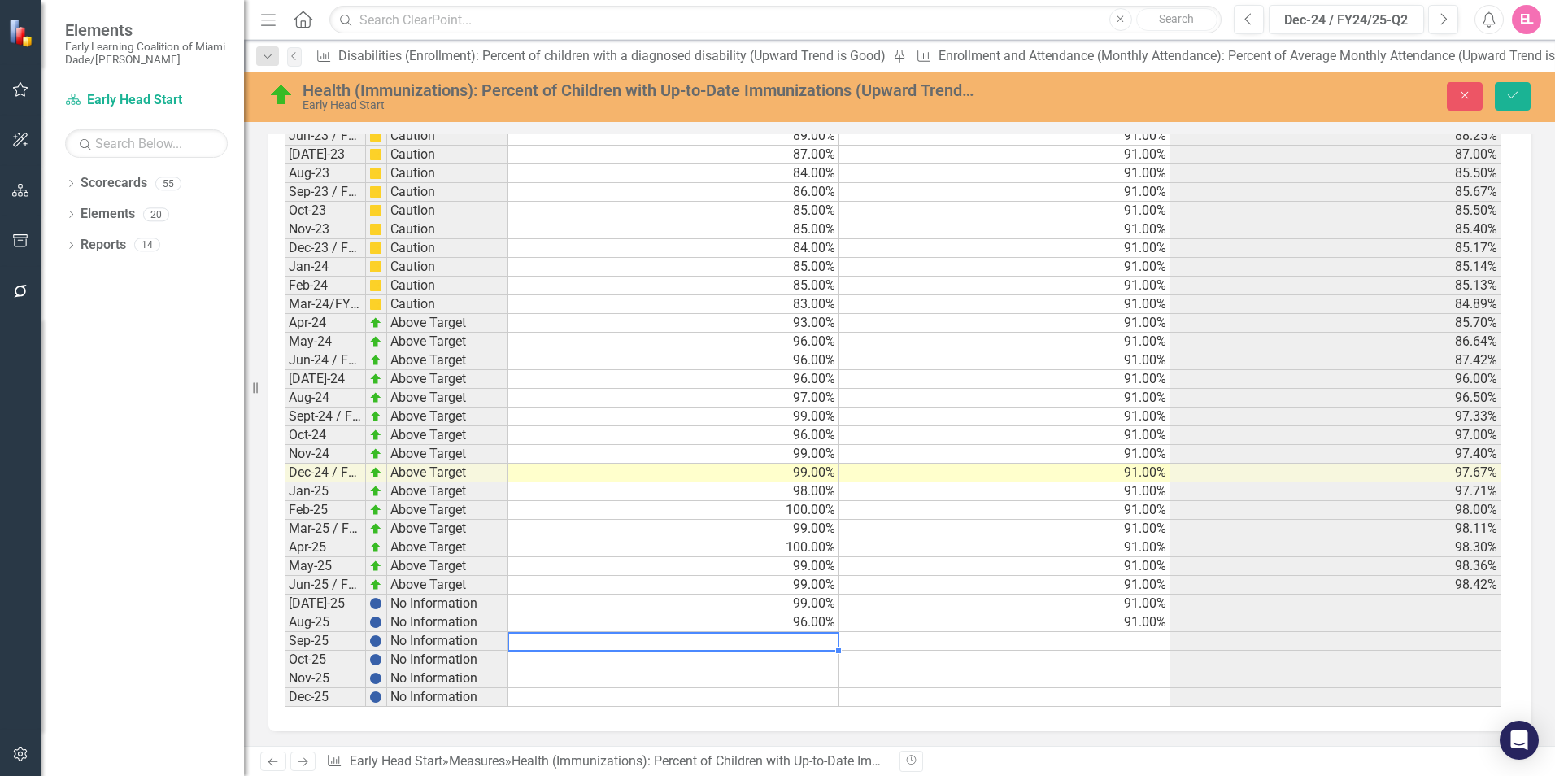
type textarea "96"
click at [950, 643] on td at bounding box center [1005, 641] width 331 height 19
